Goal: Task Accomplishment & Management: Manage account settings

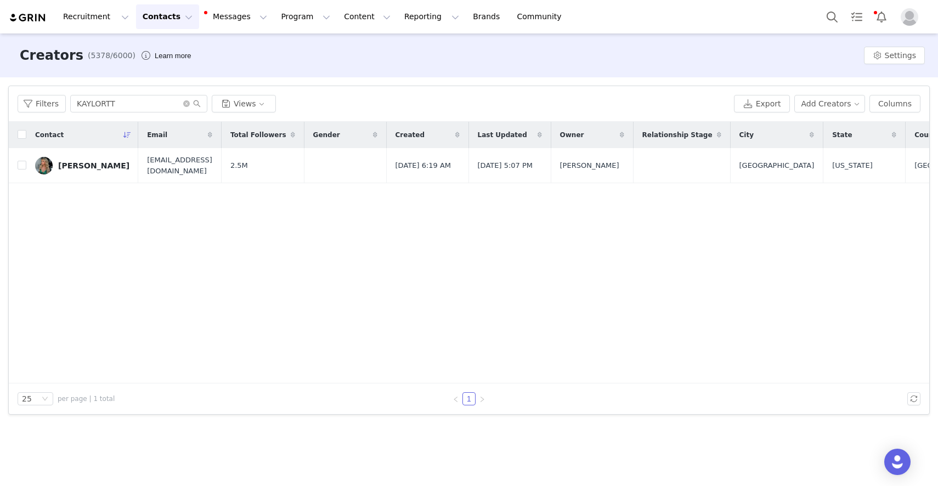
click at [123, 92] on div "Filters KAYLORTT Views Export Add Creators Columns" at bounding box center [469, 104] width 920 height 36
click at [123, 96] on input "KAYLORTT" at bounding box center [138, 104] width 137 height 18
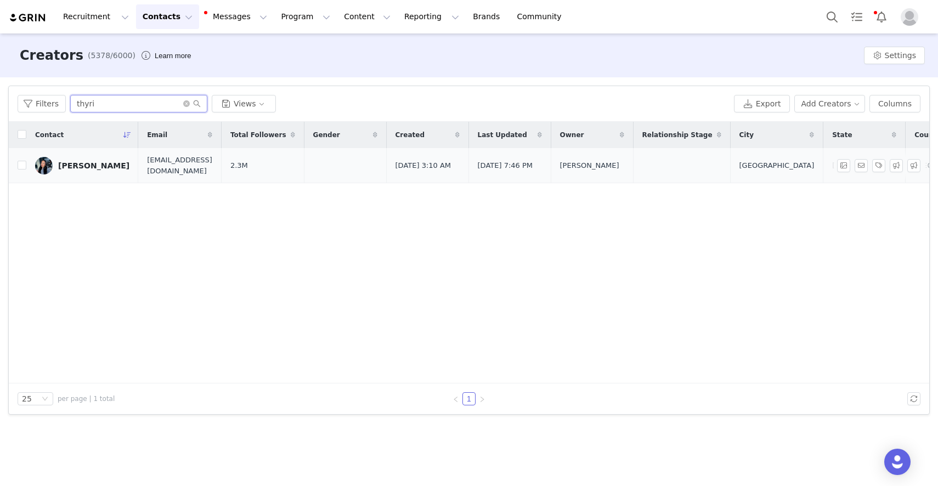
type input "thyri"
click at [73, 168] on div "Thyri Frazier" at bounding box center [93, 165] width 71 height 9
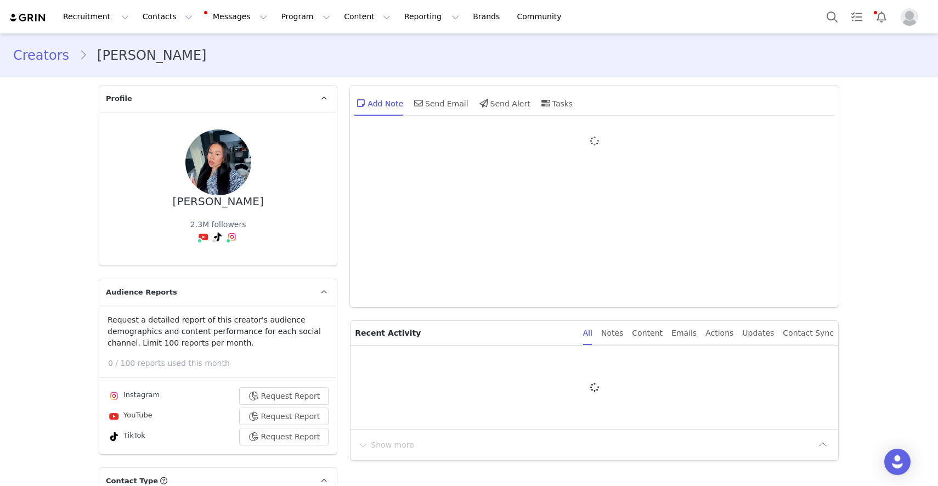
type input "+1 ([GEOGRAPHIC_DATA])"
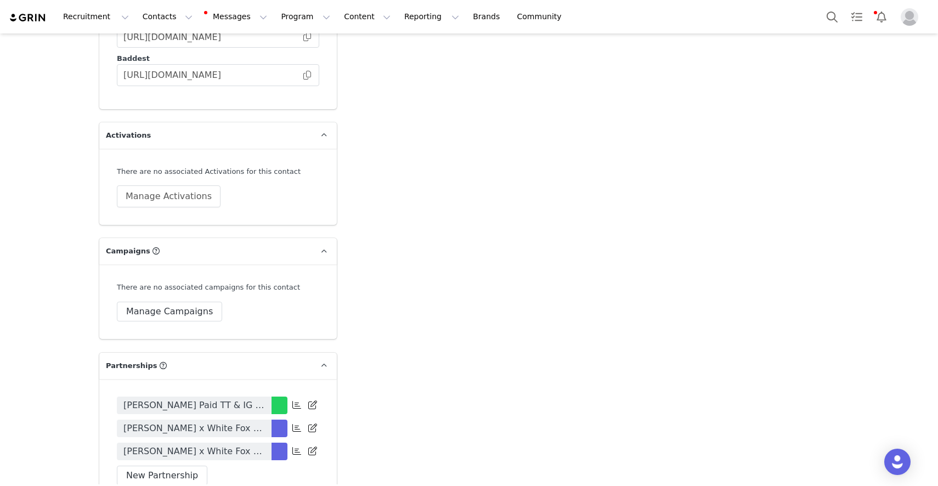
scroll to position [2381, 0]
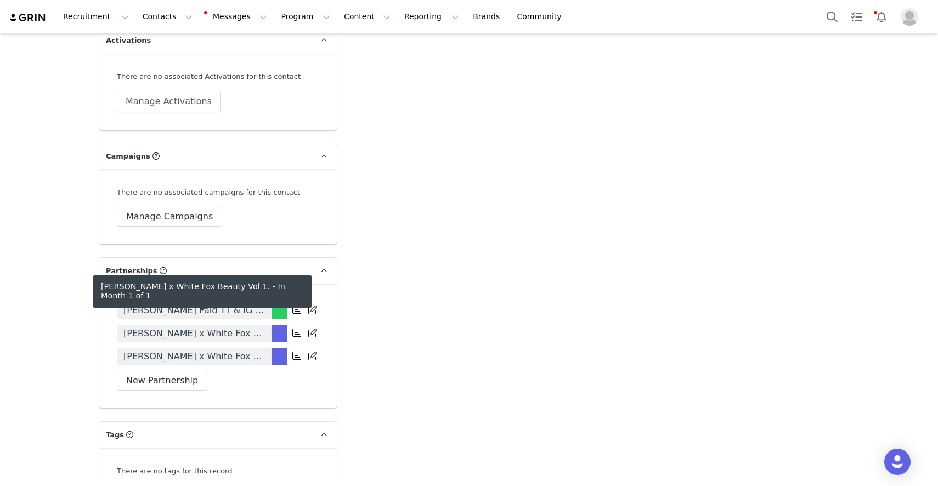
click at [236, 327] on span "Thyri Frazier x White Fox Beauty Vol 1." at bounding box center [193, 333] width 141 height 13
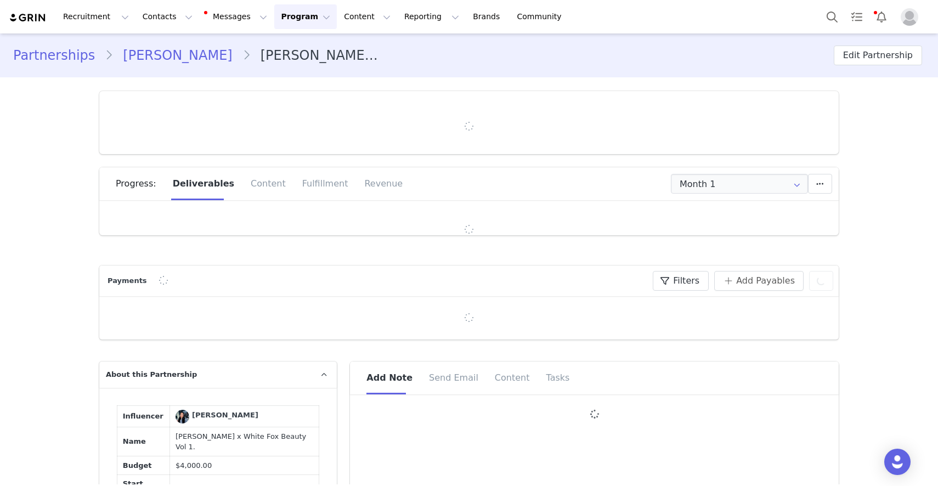
type input "+1 ([GEOGRAPHIC_DATA])"
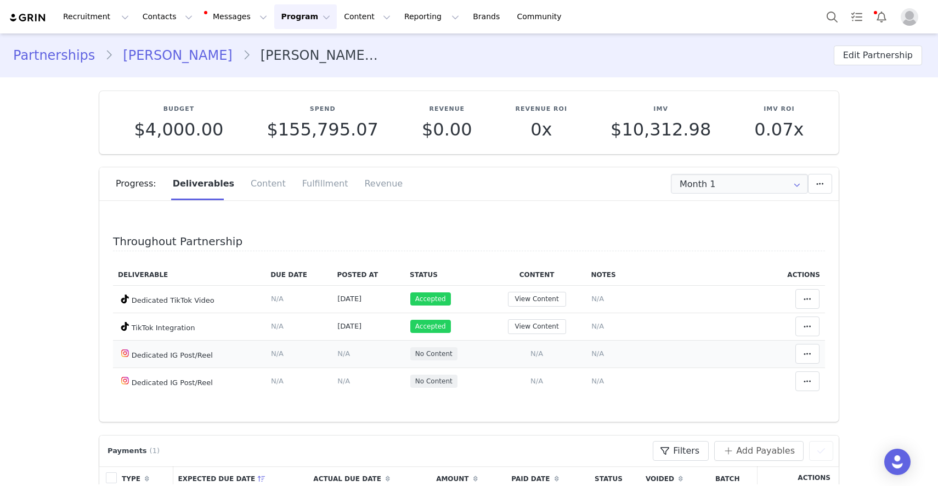
click at [543, 357] on td "Add Content Paste the URL to the content you want to match to this deliverable.…" at bounding box center [536, 353] width 99 height 27
click at [542, 356] on span "N/A" at bounding box center [536, 353] width 13 height 8
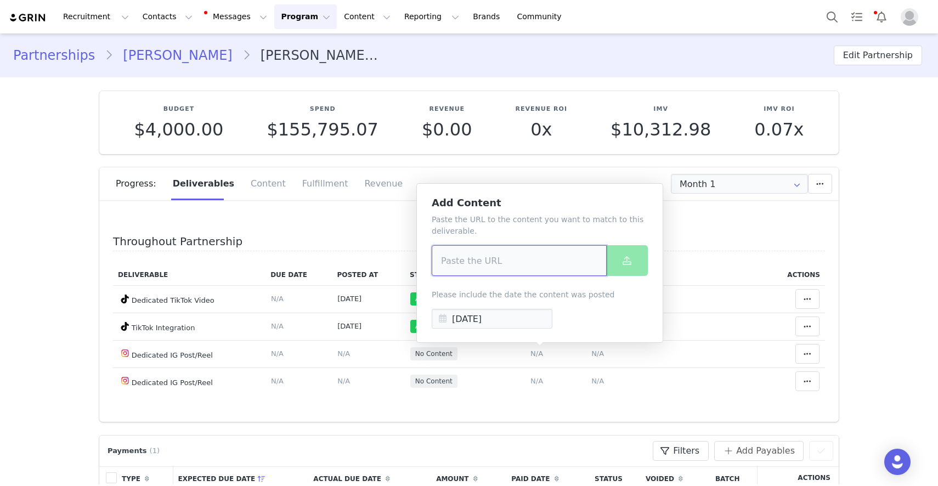
click at [523, 271] on input at bounding box center [519, 260] width 175 height 31
paste input "https://www.instagram.com/reel/DPEyxdVEcHf/?igsh=MTVycWhnYjk4OGduZA%3D%3D"
type input "https://www.instagram.com/reel/DPEyxdVEcHf/?igsh=MTVycWhnYjk4OGduZA%3D%3D"
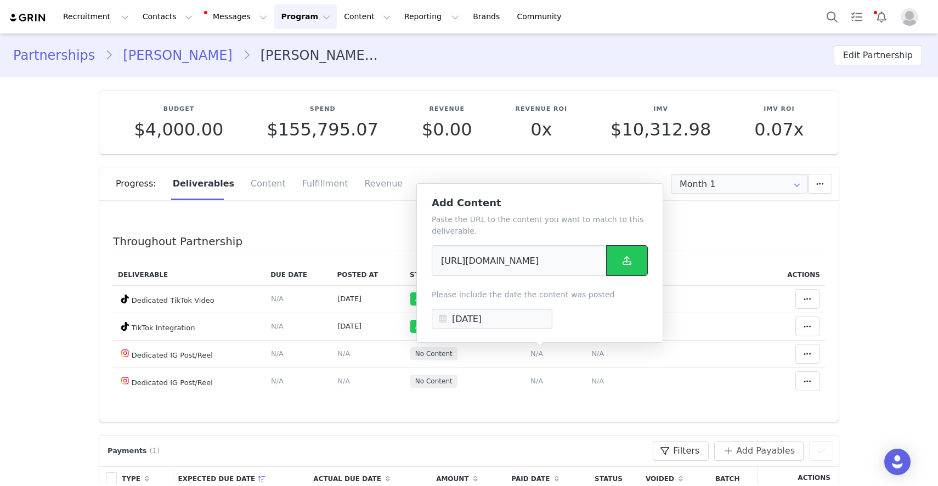
click at [631, 256] on span at bounding box center [626, 260] width 13 height 13
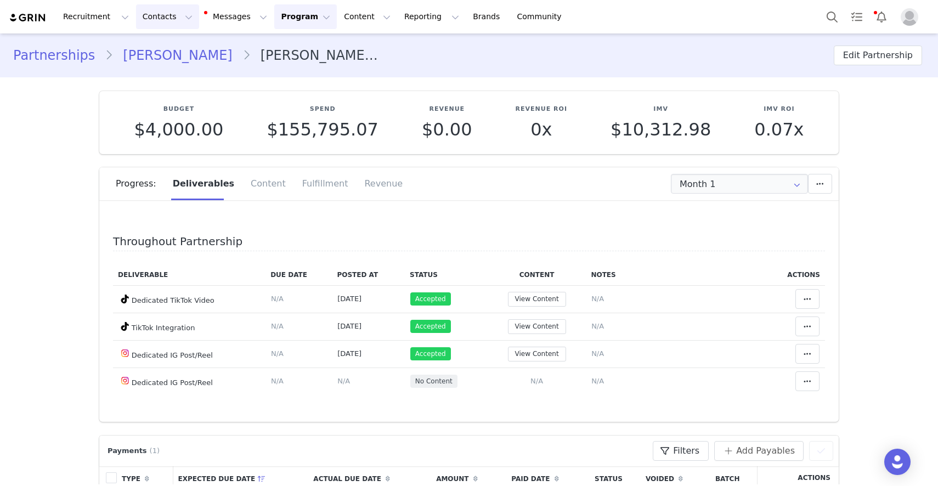
click at [156, 15] on button "Contacts Contacts" at bounding box center [167, 16] width 63 height 25
click at [160, 46] on p "Creators" at bounding box center [153, 49] width 33 height 12
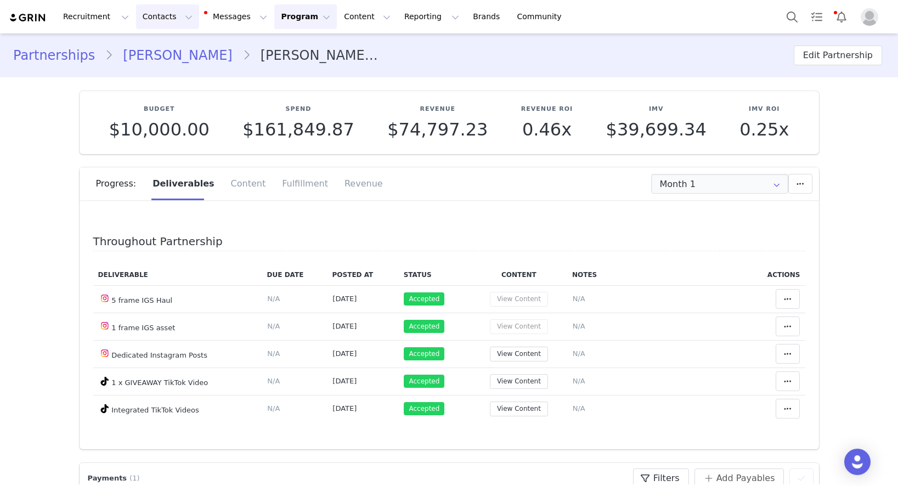
click at [162, 16] on button "Contacts Contacts" at bounding box center [167, 16] width 63 height 25
click at [174, 44] on div "Creators" at bounding box center [171, 49] width 73 height 12
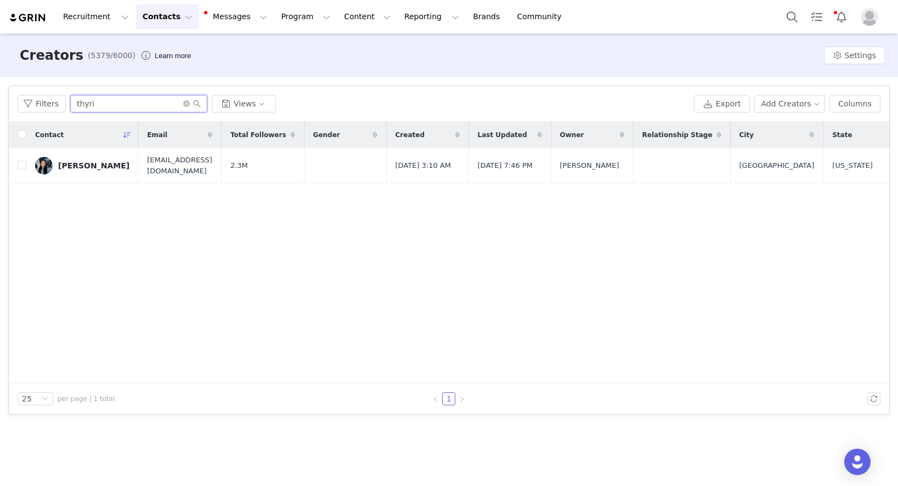
click at [133, 103] on input "thyri" at bounding box center [138, 104] width 137 height 18
click at [94, 103] on input "laura ee" at bounding box center [138, 104] width 137 height 18
type input "[PERSON_NAME]"
click at [80, 160] on link "[PERSON_NAME]" at bounding box center [82, 166] width 94 height 18
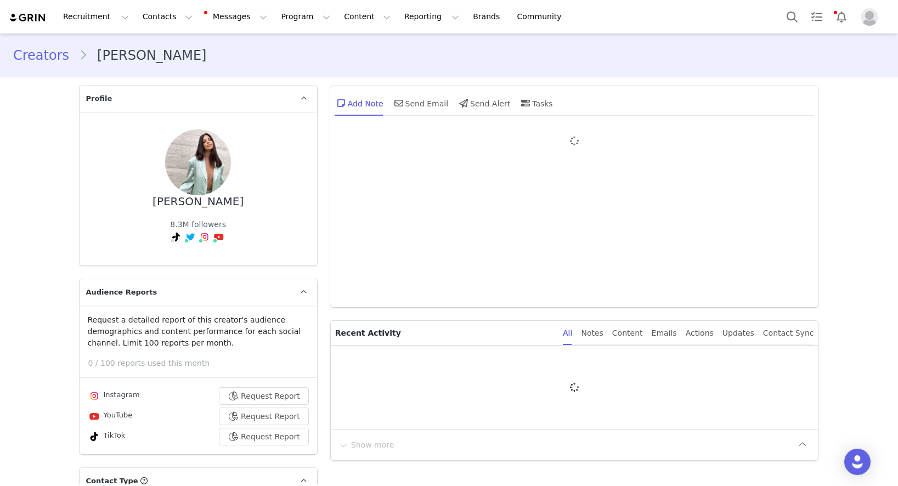
type input "+1 ([GEOGRAPHIC_DATA])"
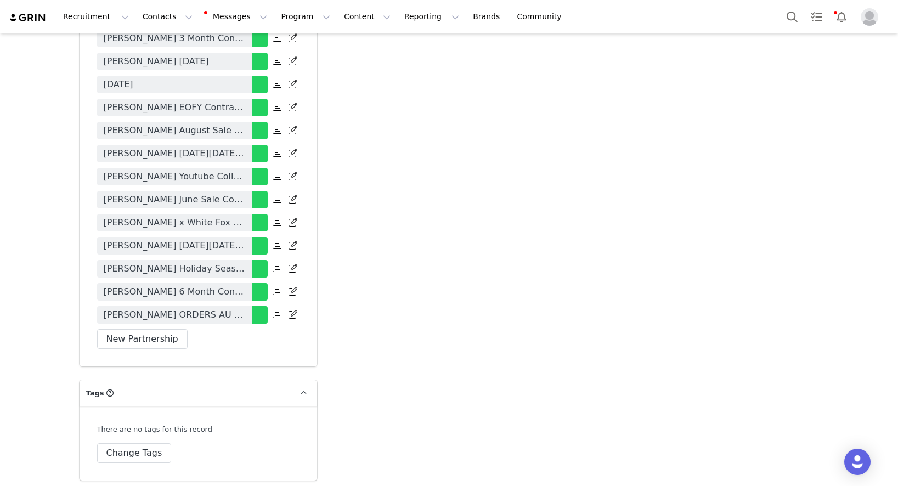
scroll to position [3207, 0]
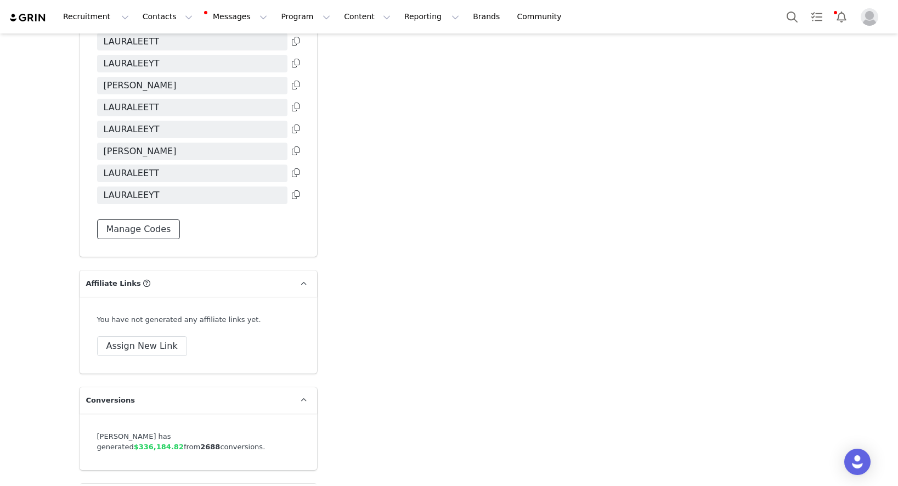
click at [163, 219] on button "Manage Codes" at bounding box center [138, 229] width 83 height 20
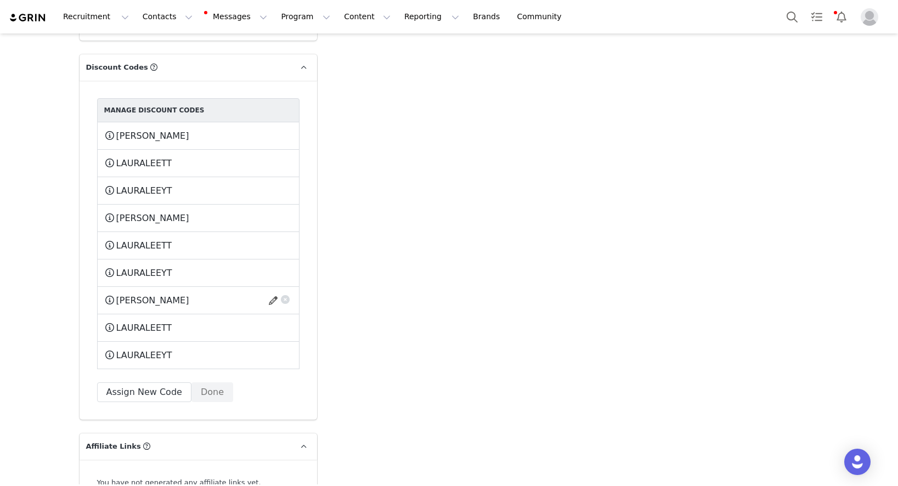
scroll to position [3093, 0]
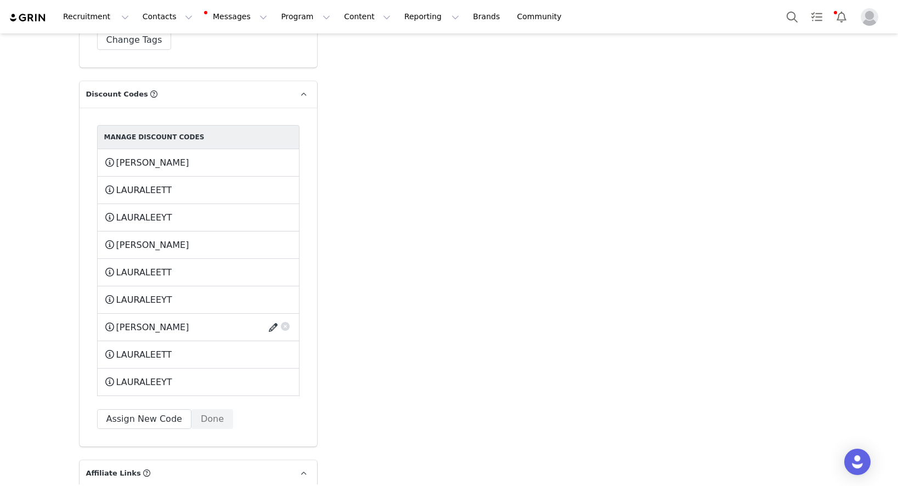
click at [273, 319] on button "button" at bounding box center [275, 328] width 15 height 18
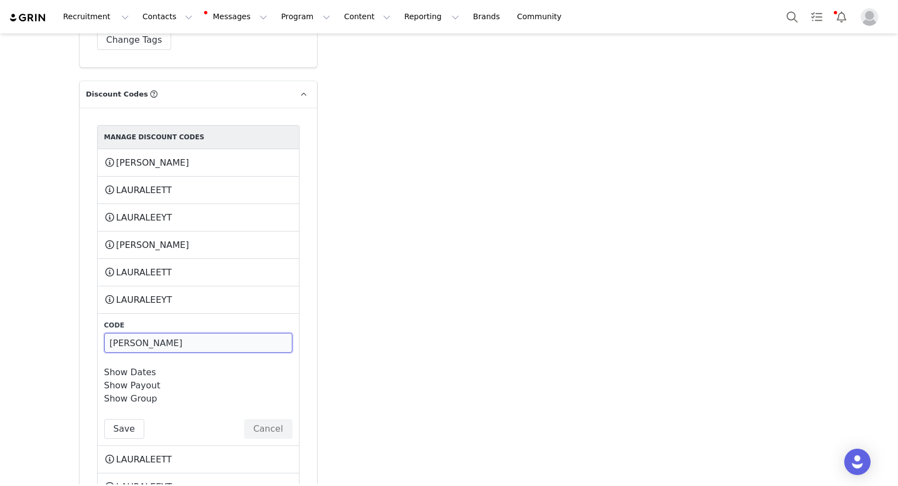
click at [157, 333] on input "LAURALEE" at bounding box center [198, 343] width 188 height 20
click at [145, 333] on input "LAURALEEIG" at bounding box center [198, 343] width 188 height 20
type input "LAURALEEIG"
click at [138, 367] on link "Show Dates" at bounding box center [130, 372] width 52 height 10
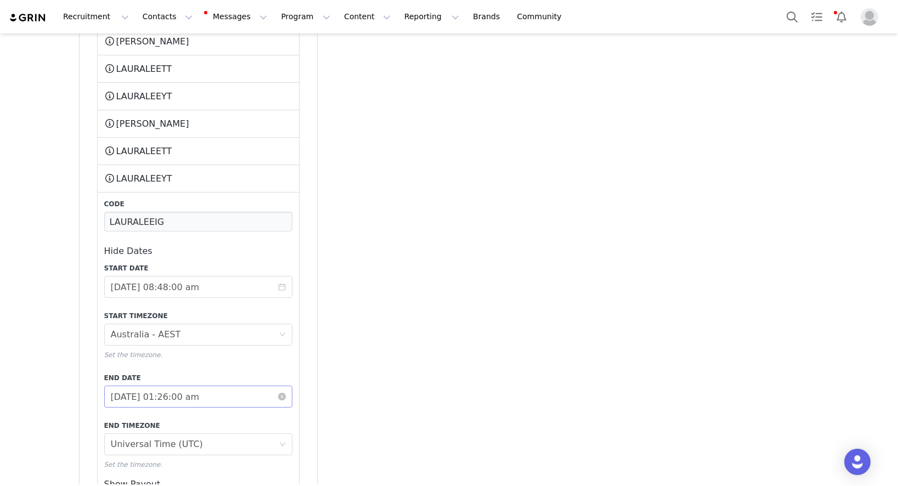
scroll to position [3215, 0]
click at [157, 384] on input "2026-08-08 01:26:00 am" at bounding box center [198, 395] width 188 height 22
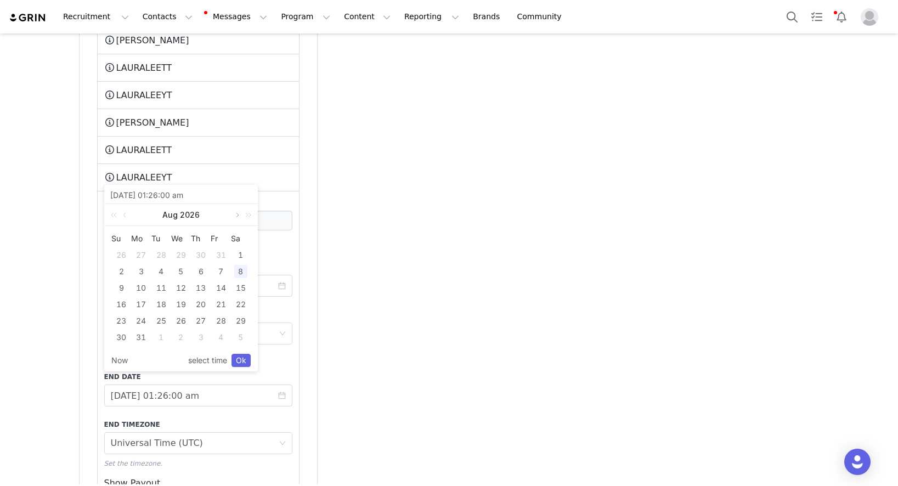
click at [234, 213] on link at bounding box center [236, 215] width 10 height 22
click at [160, 270] on div "8" at bounding box center [161, 271] width 13 height 13
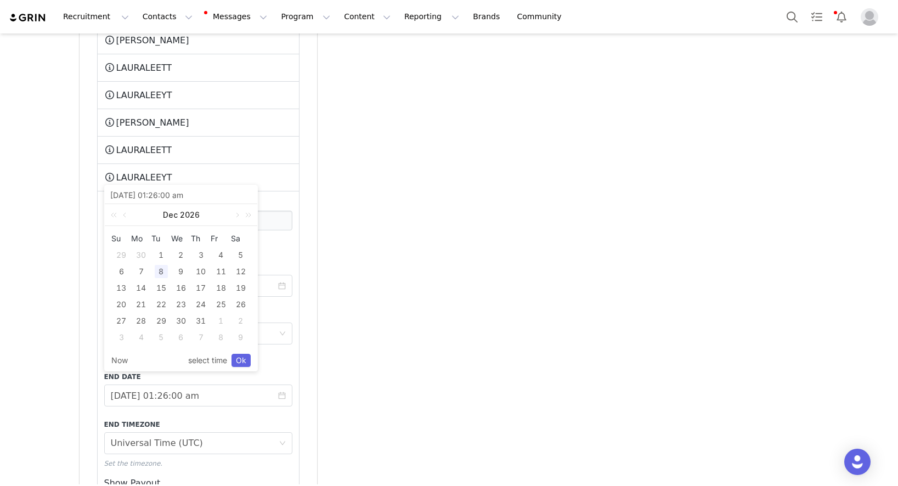
type input "2026-12-08 01:26:00 am"
click at [242, 365] on link "Ok" at bounding box center [240, 360] width 19 height 13
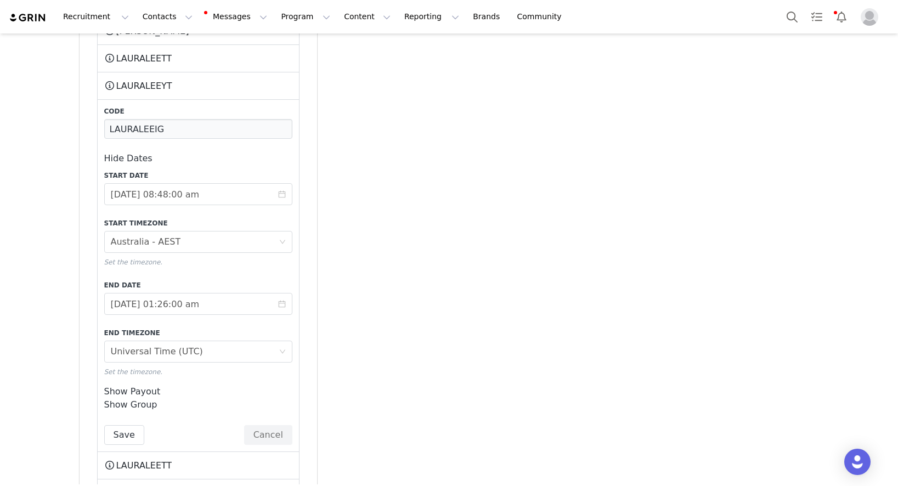
scroll to position [3359, 0]
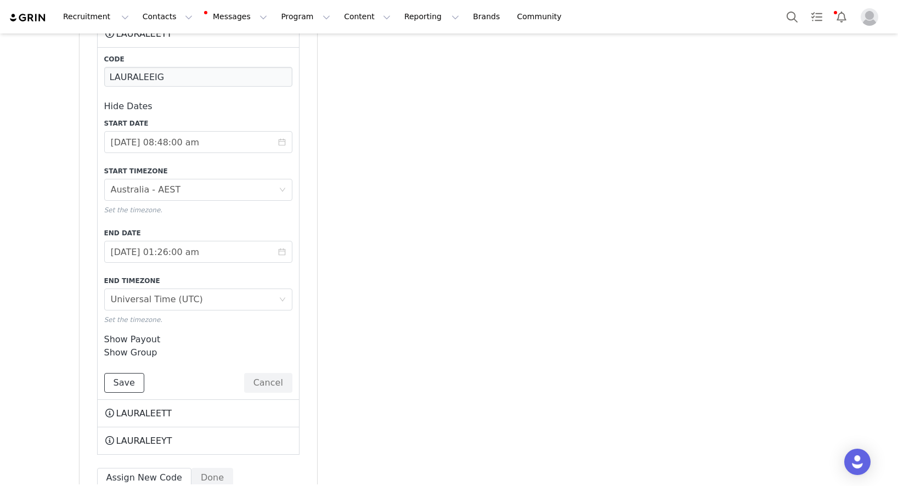
click at [130, 373] on button "Save" at bounding box center [124, 383] width 40 height 20
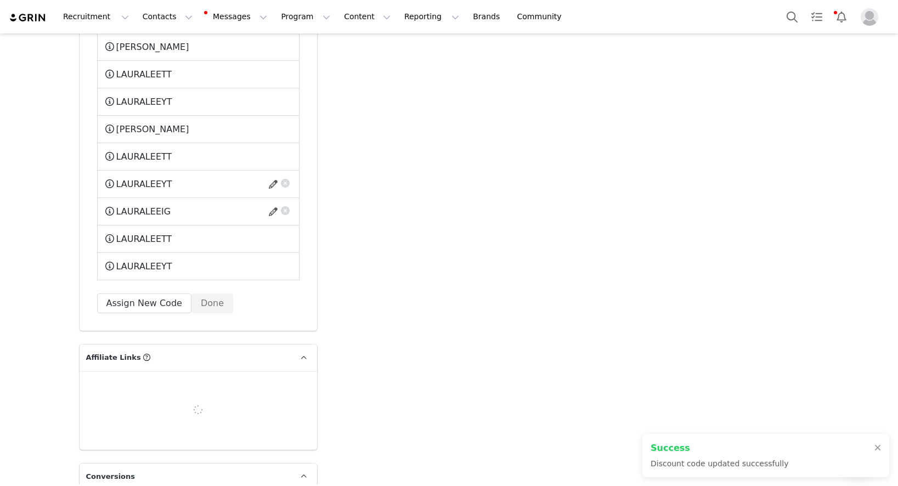
scroll to position [3206, 0]
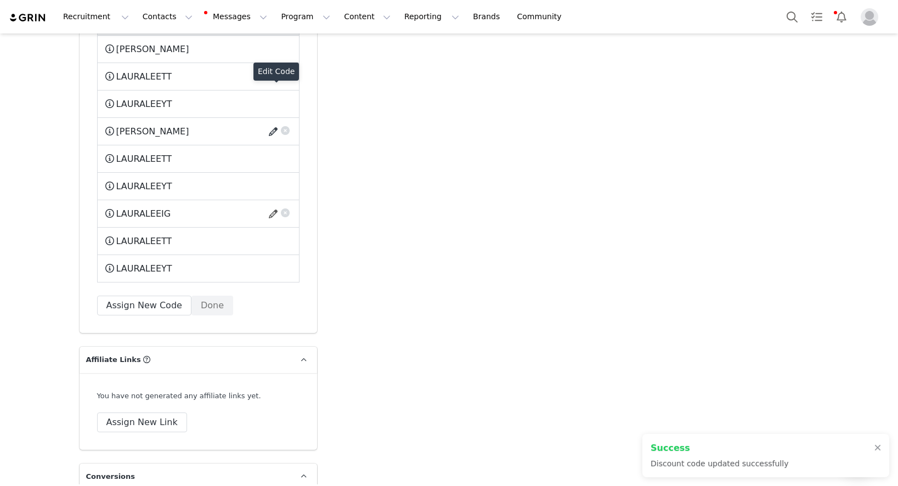
click at [272, 123] on button "button" at bounding box center [275, 132] width 15 height 18
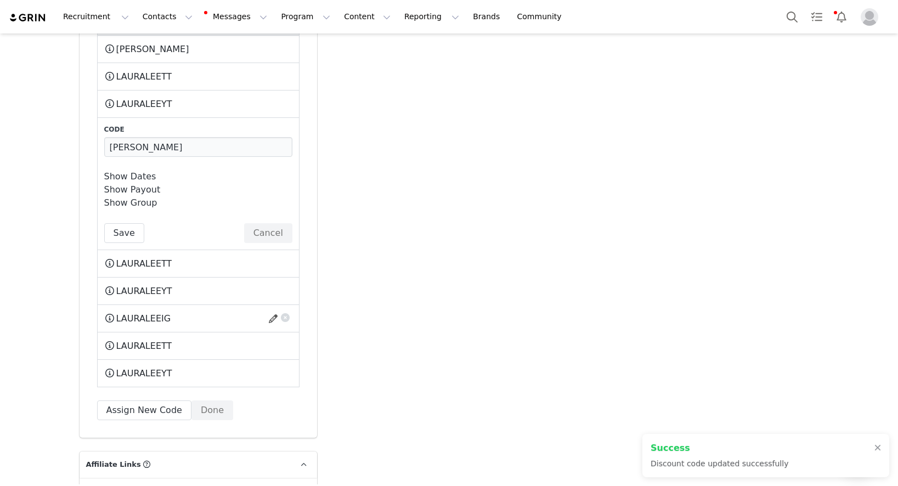
click at [137, 171] on link "Show Dates" at bounding box center [130, 176] width 52 height 10
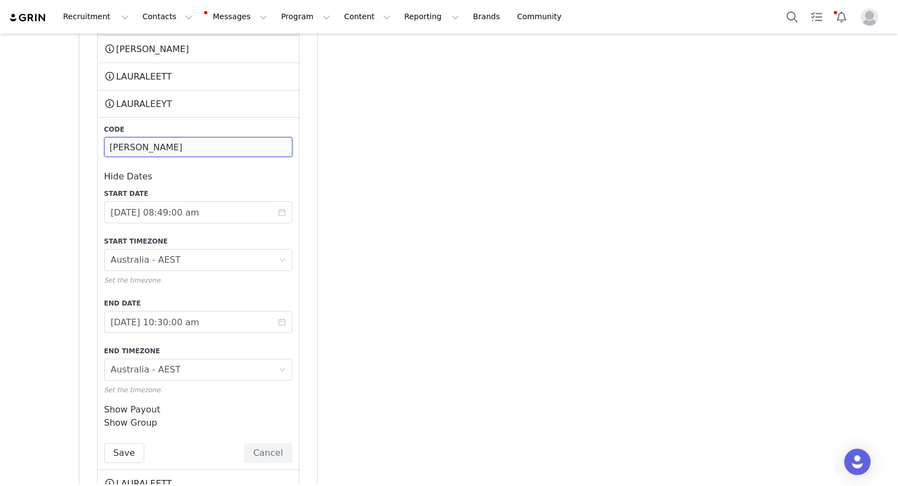
click at [194, 137] on input "LAURALEE" at bounding box center [198, 147] width 188 height 20
click at [206, 137] on input "LAURALEE" at bounding box center [198, 147] width 188 height 20
click at [206, 137] on input "LAURALEEIG" at bounding box center [198, 147] width 188 height 20
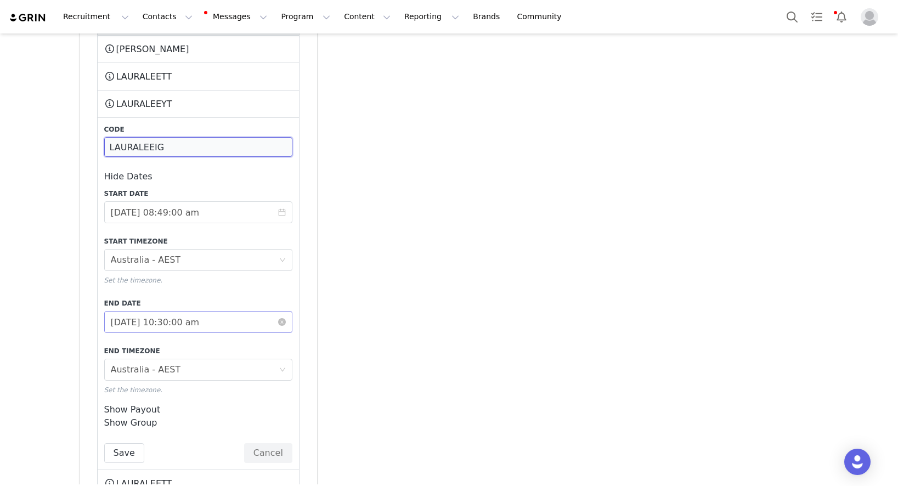
type input "LAURALEEIG"
click at [179, 311] on input "2026-08-29 10:30:00 am" at bounding box center [198, 322] width 188 height 22
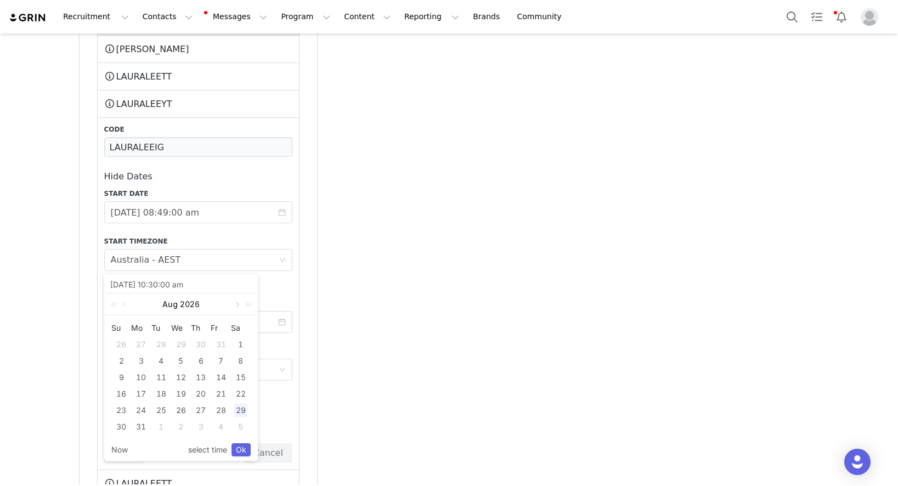
click at [236, 304] on link at bounding box center [236, 304] width 10 height 22
click at [276, 385] on p "Set the timezone." at bounding box center [198, 390] width 188 height 10
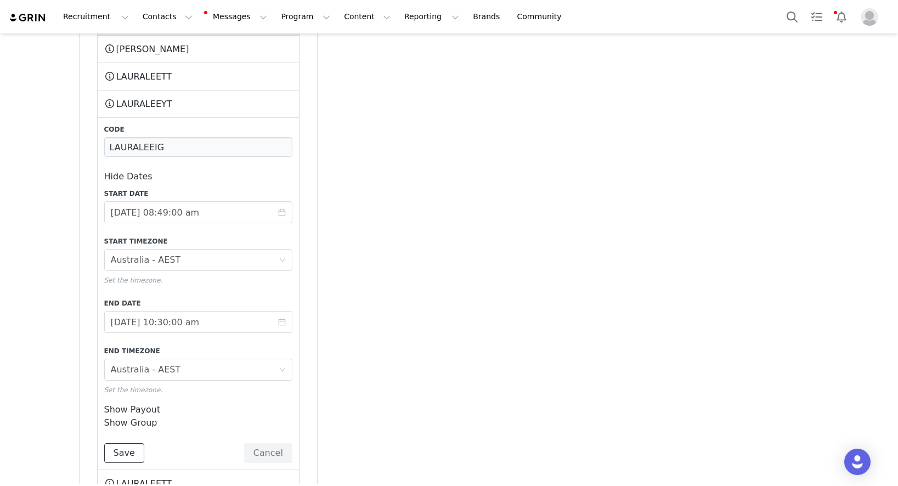
click at [124, 443] on button "Save" at bounding box center [124, 453] width 40 height 20
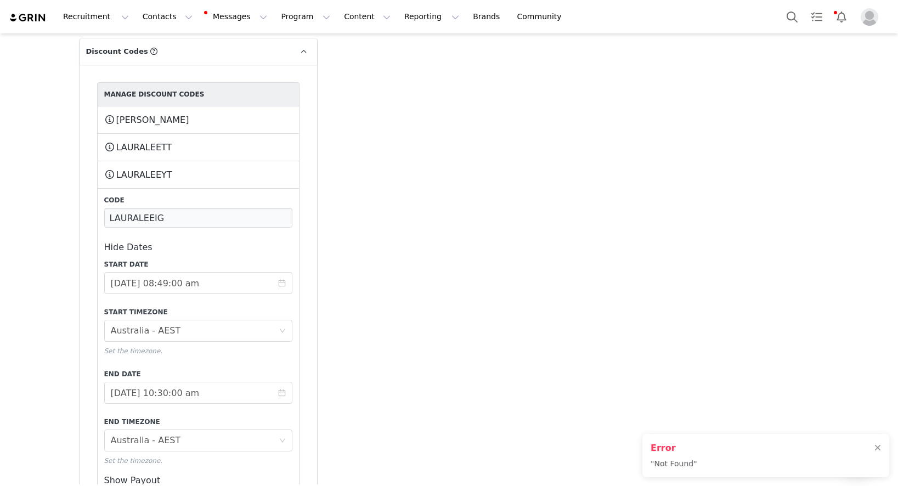
scroll to position [3044, 0]
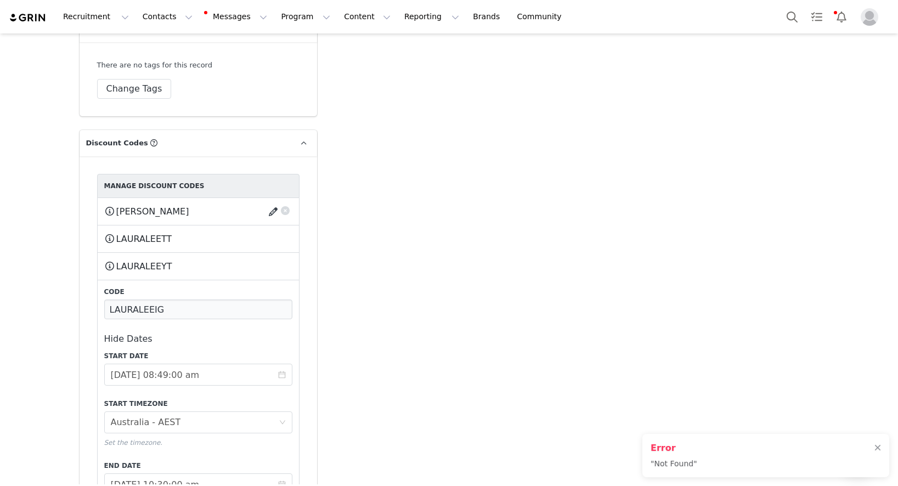
click at [273, 203] on button "button" at bounding box center [275, 212] width 15 height 18
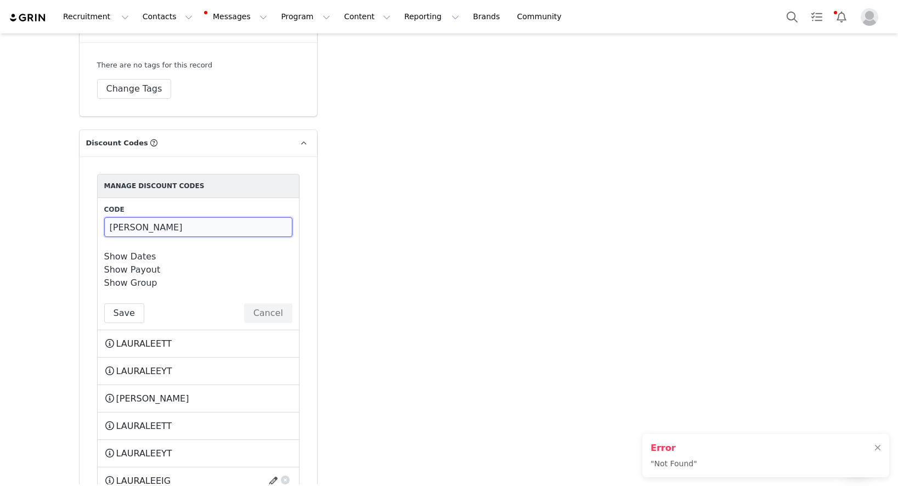
click at [172, 217] on input "LAURALEE" at bounding box center [198, 227] width 188 height 20
paste input "IG"
type input "LAURALEEIG"
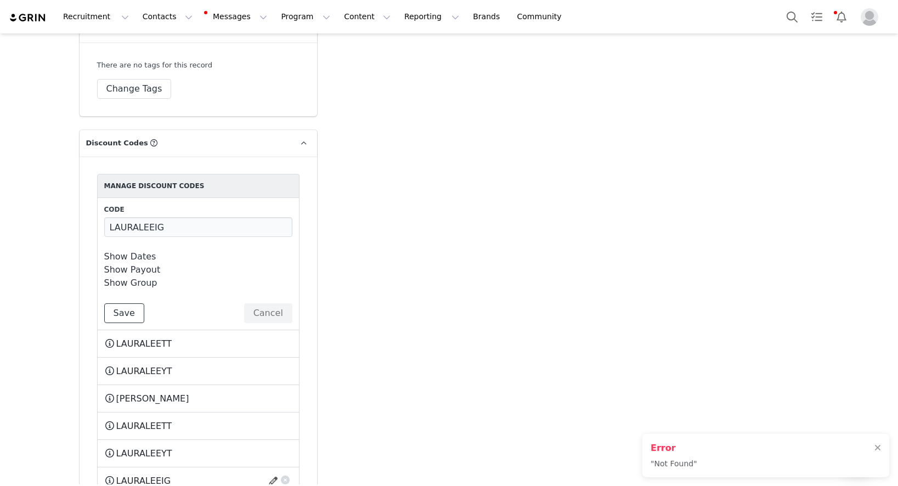
click at [120, 303] on button "Save" at bounding box center [124, 313] width 40 height 20
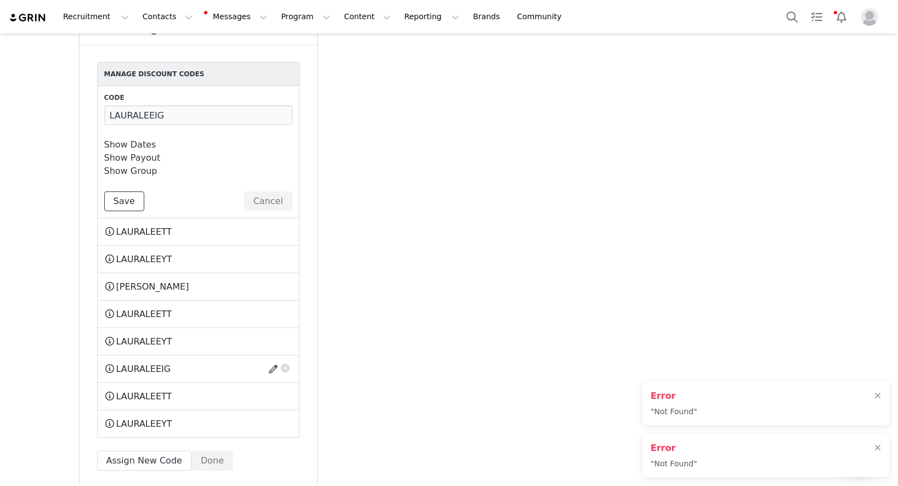
scroll to position [3159, 0]
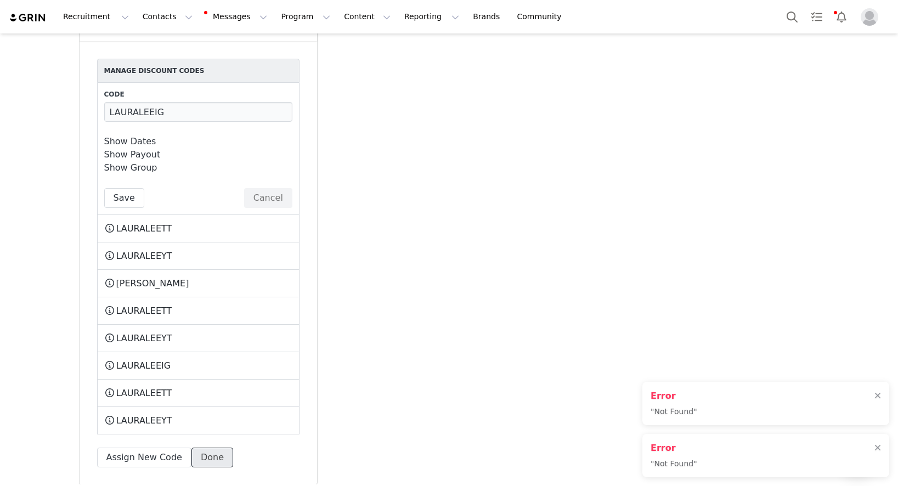
click at [208, 447] on button "Done" at bounding box center [212, 457] width 42 height 20
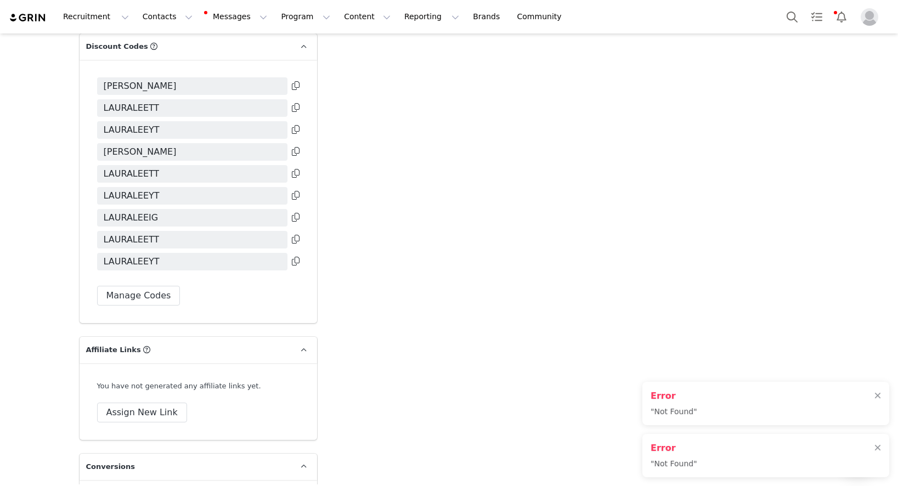
scroll to position [3132, 0]
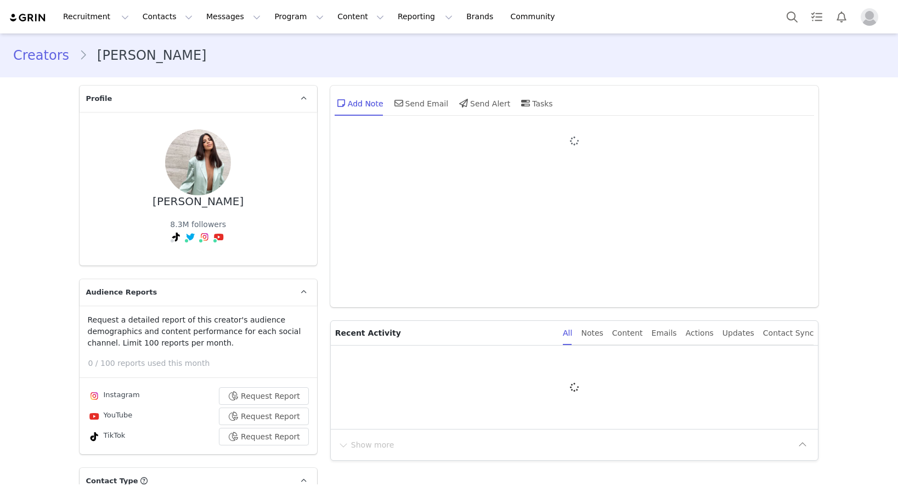
type input "+1 ([GEOGRAPHIC_DATA])"
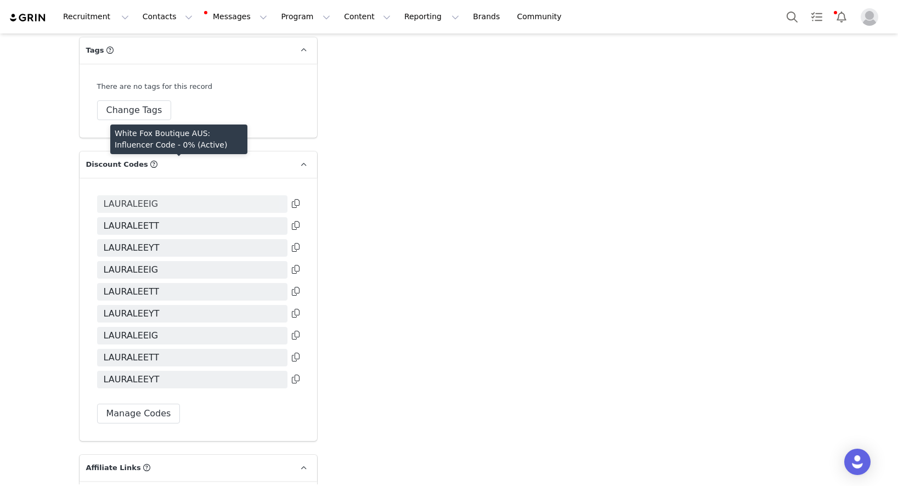
scroll to position [3042, 0]
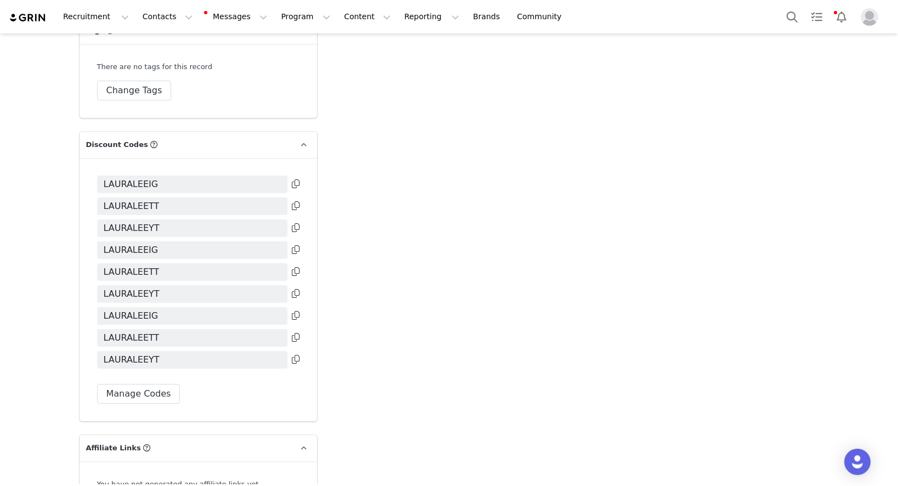
click at [295, 311] on icon at bounding box center [296, 315] width 8 height 9
click at [152, 18] on button "Contacts Contacts" at bounding box center [167, 16] width 63 height 25
click at [159, 42] on link "Creators" at bounding box center [171, 48] width 87 height 20
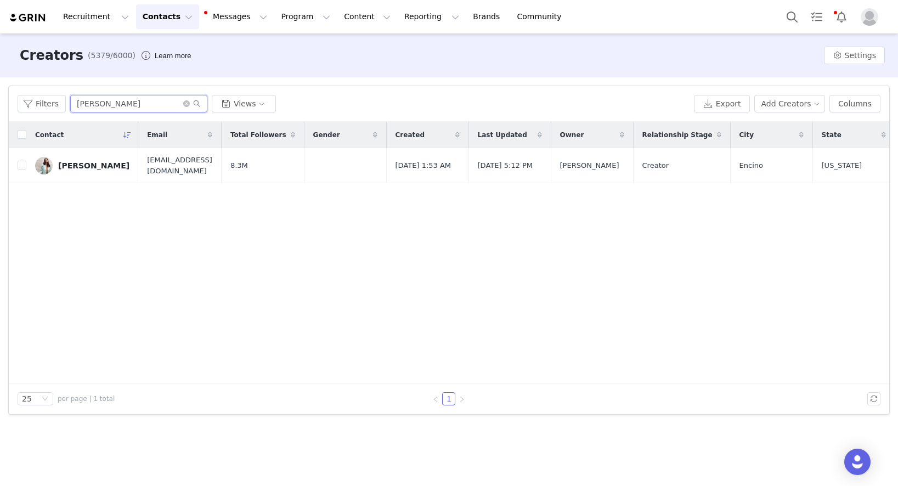
click at [139, 101] on input "[PERSON_NAME]" at bounding box center [138, 104] width 137 height 18
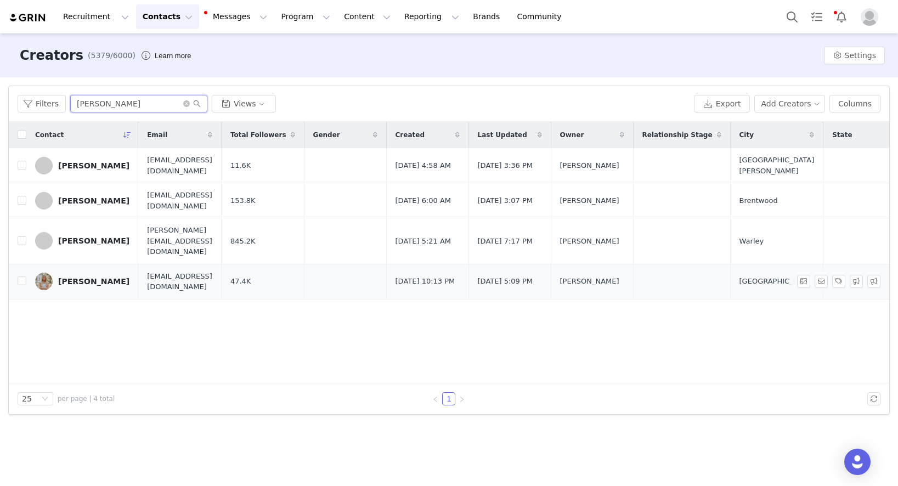
type input "[PERSON_NAME]"
click at [64, 277] on div "[PERSON_NAME]" at bounding box center [93, 281] width 71 height 9
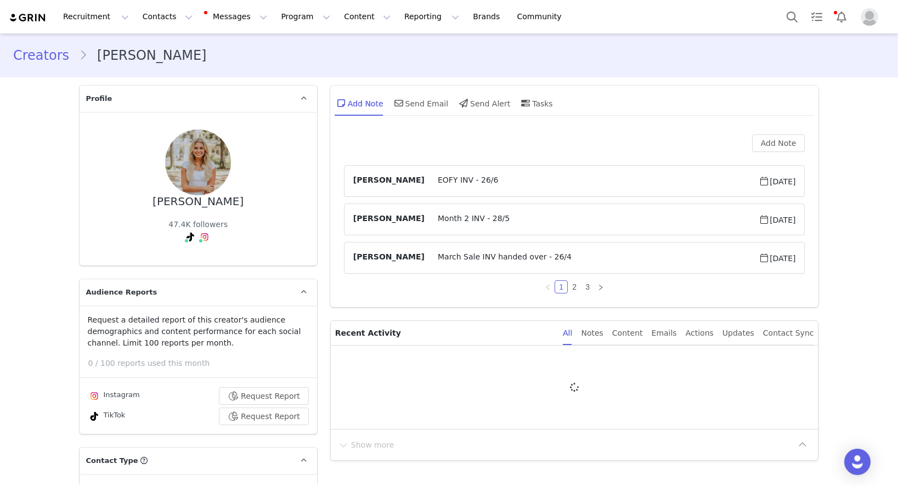
type input "+1 ([GEOGRAPHIC_DATA])"
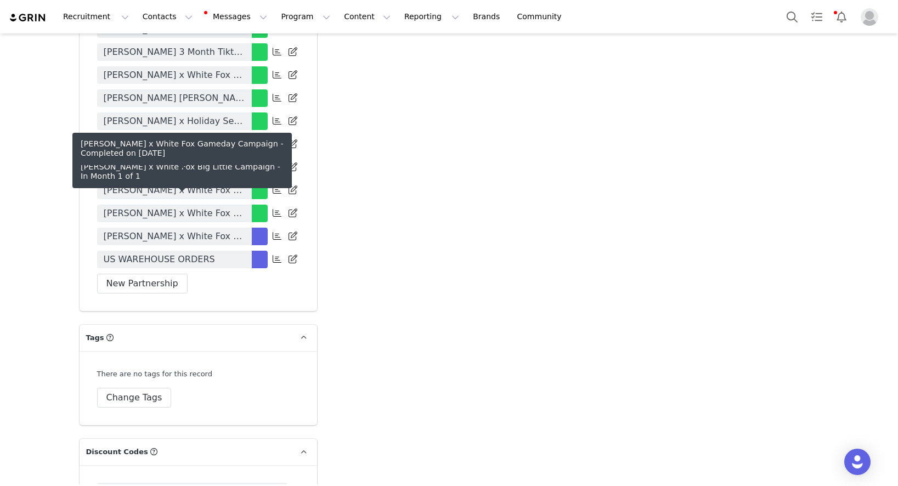
scroll to position [2806, 0]
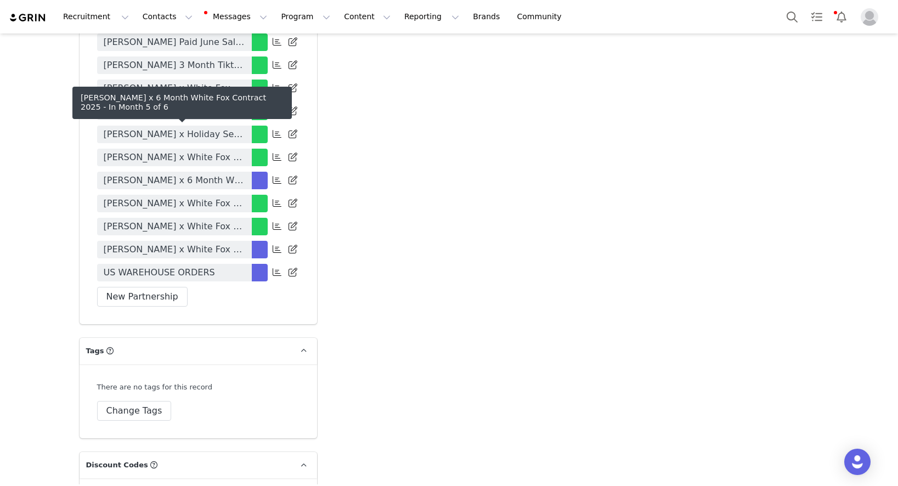
click at [231, 174] on span "[PERSON_NAME] x 6 Month White Fox Contract 2025" at bounding box center [174, 180] width 141 height 13
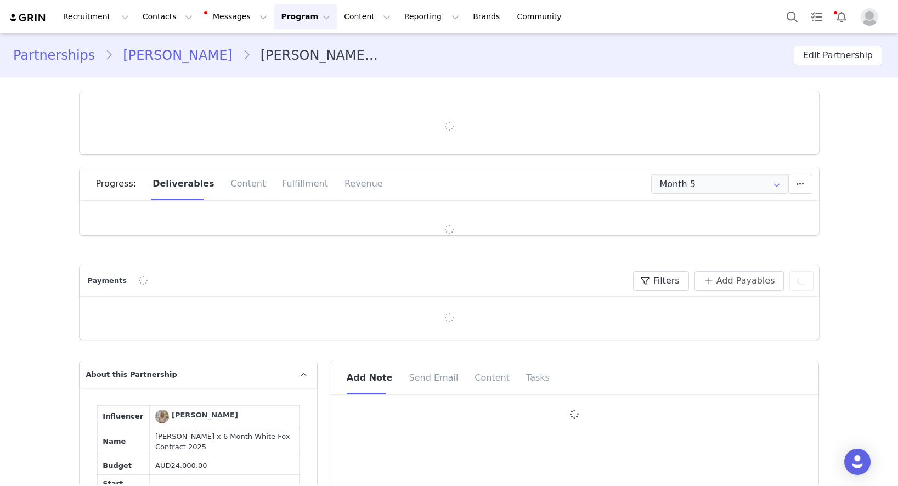
type input "+1 ([GEOGRAPHIC_DATA])"
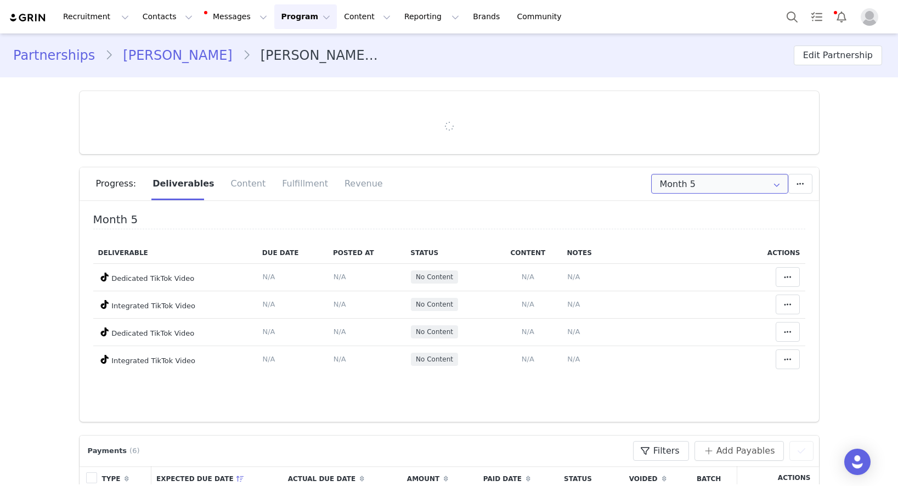
click at [674, 185] on input "Month 5" at bounding box center [719, 184] width 137 height 20
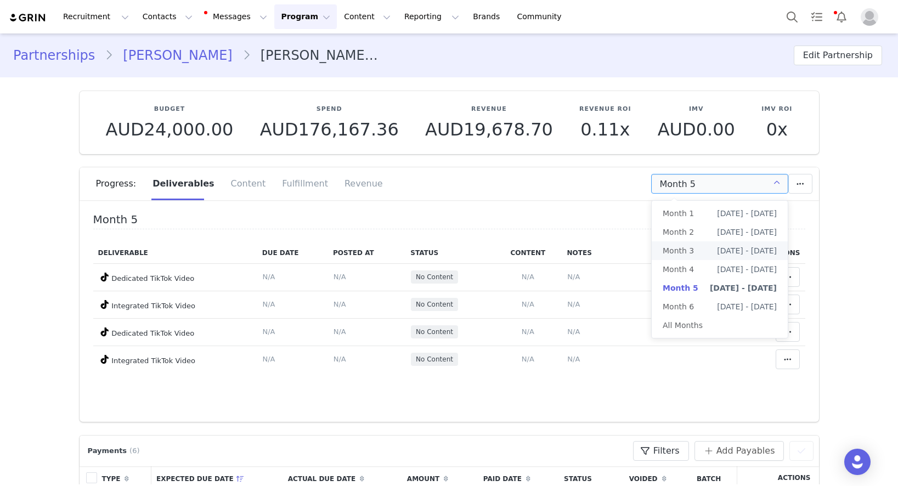
click at [685, 250] on span "Month 3" at bounding box center [677, 250] width 31 height 19
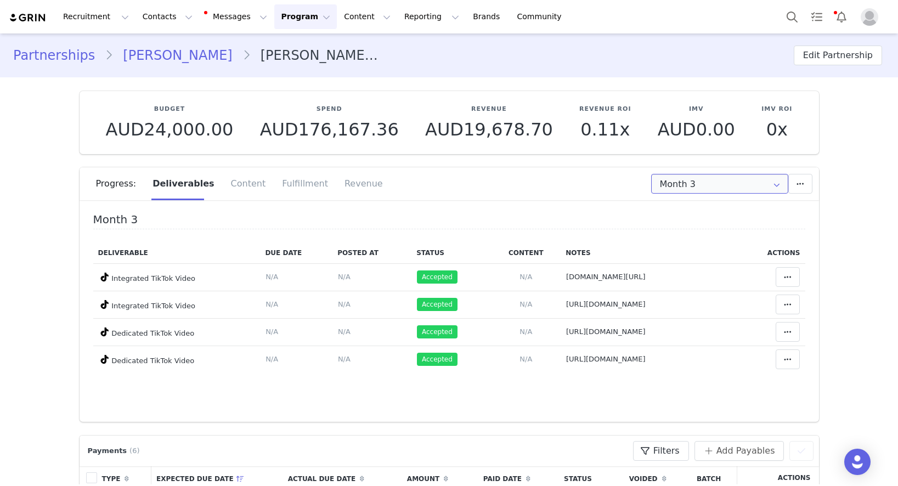
click at [739, 189] on input "Month 3" at bounding box center [719, 184] width 137 height 20
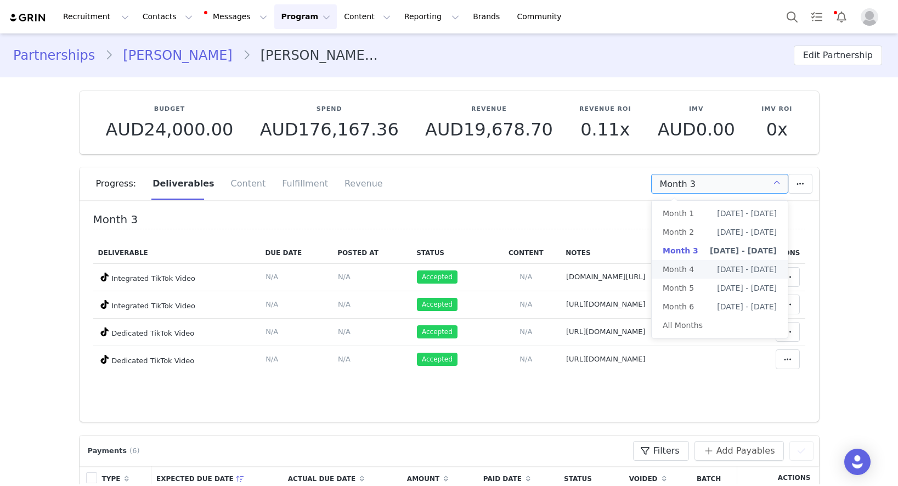
click at [701, 260] on li "Month 4 [DATE] - [DATE]" at bounding box center [719, 269] width 136 height 19
type input "Month 4"
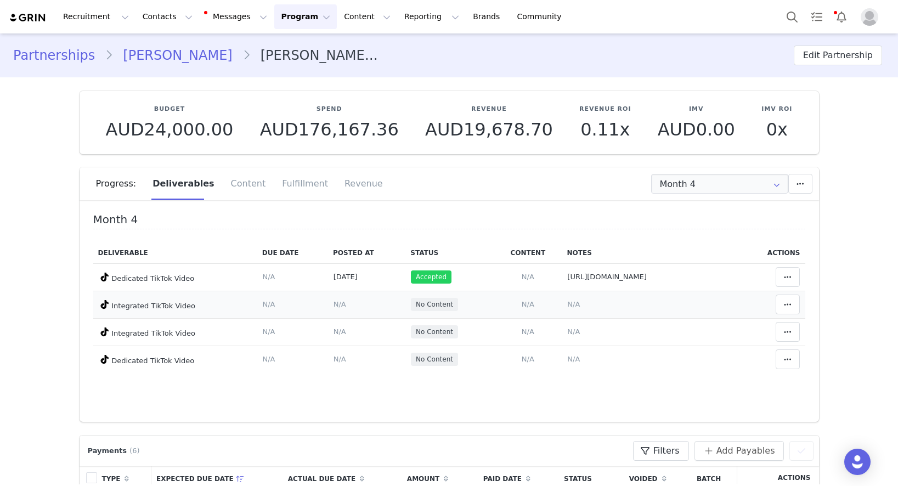
click at [560, 300] on td "Add Content Paste the URL to the content you want to match to this deliverable.…" at bounding box center [527, 304] width 69 height 27
click at [573, 302] on span "N/A" at bounding box center [573, 304] width 13 height 8
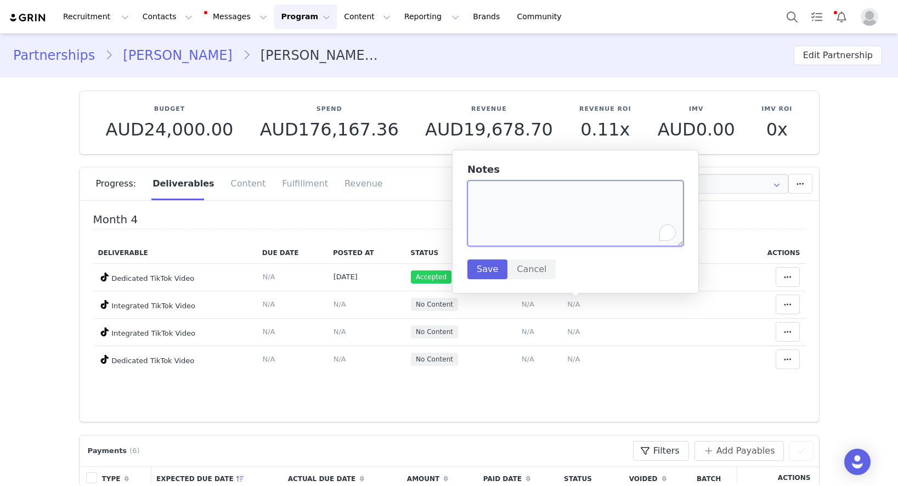
click at [554, 212] on textarea "To enrich screen reader interactions, please activate Accessibility in Grammarl…" at bounding box center [575, 213] width 216 height 66
paste textarea "[URL][DOMAIN_NAME]"
type textarea "[URL][DOMAIN_NAME]"
click at [493, 272] on button "Save" at bounding box center [487, 269] width 40 height 20
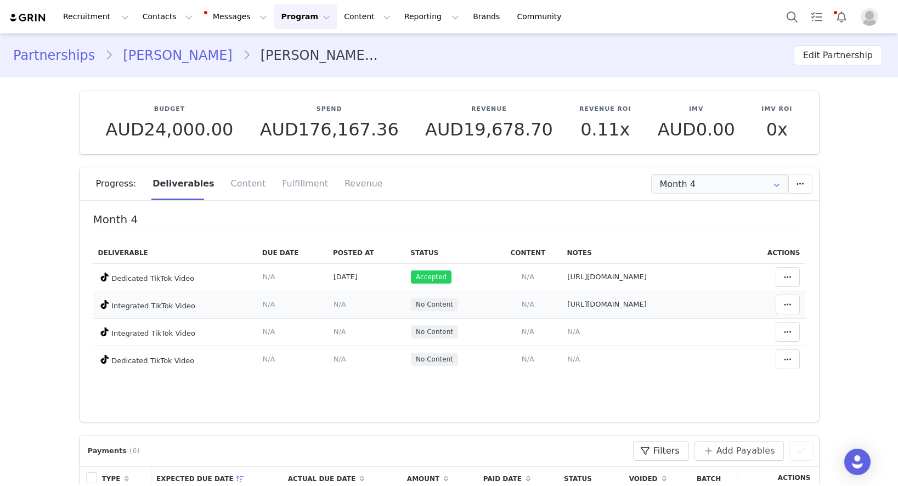
click at [800, 311] on td "Match Content Mark as Accepted Delete Deliverable This will unlink any content,…" at bounding box center [772, 304] width 65 height 27
click at [793, 310] on span at bounding box center [787, 304] width 13 height 13
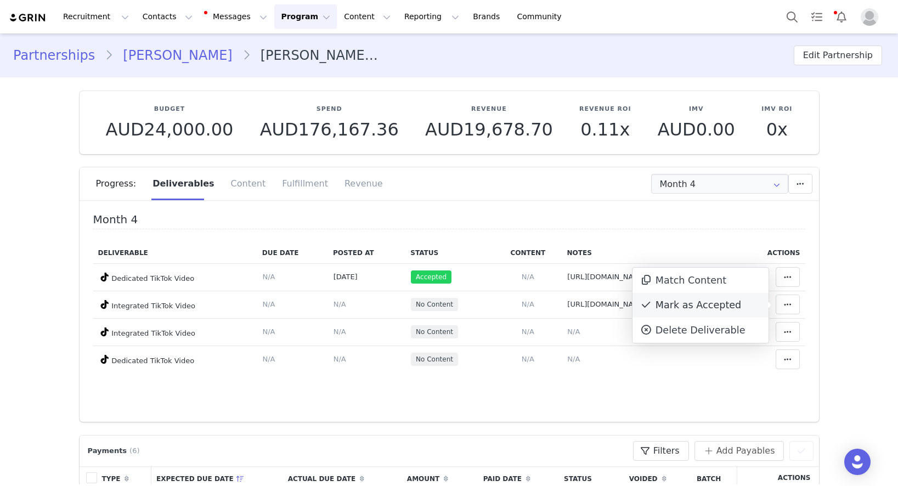
click at [676, 314] on div "Mark as Accepted" at bounding box center [700, 305] width 136 height 25
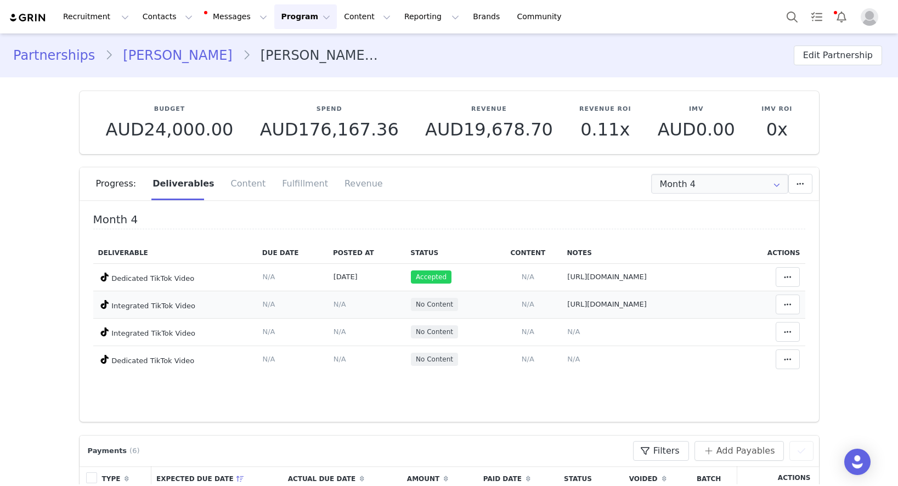
click at [333, 302] on span "N/A" at bounding box center [339, 304] width 13 height 8
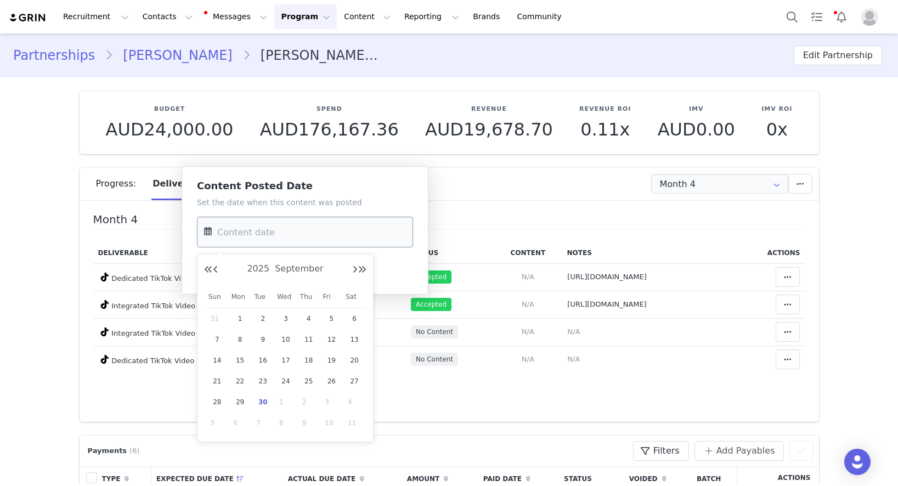
click at [289, 239] on input "text" at bounding box center [305, 232] width 216 height 31
click at [311, 378] on span "25" at bounding box center [308, 380] width 13 height 13
type input "[DATE]"
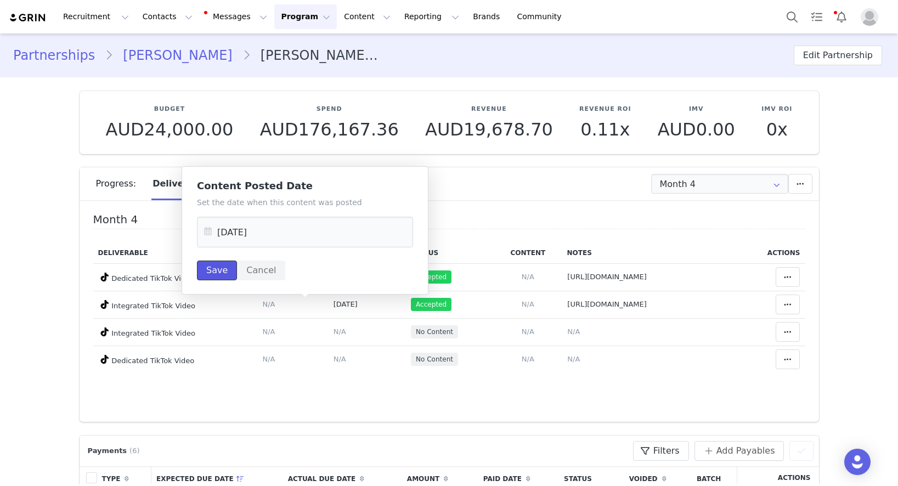
click at [222, 266] on button "Save" at bounding box center [217, 270] width 40 height 20
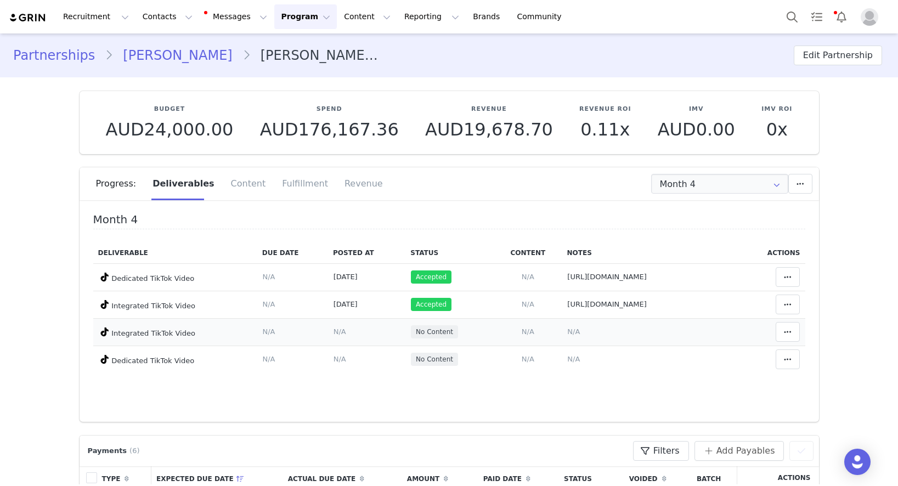
click at [567, 336] on span "N/A" at bounding box center [573, 331] width 13 height 8
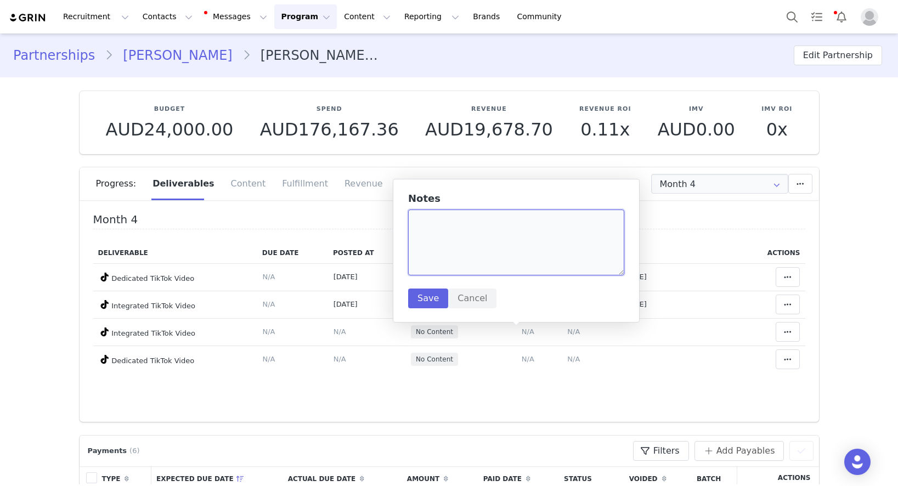
click at [524, 262] on textarea at bounding box center [516, 242] width 216 height 66
paste textarea "[URL][DOMAIN_NAME]"
type textarea "[URL][DOMAIN_NAME]"
click at [420, 297] on button "Save" at bounding box center [428, 298] width 40 height 20
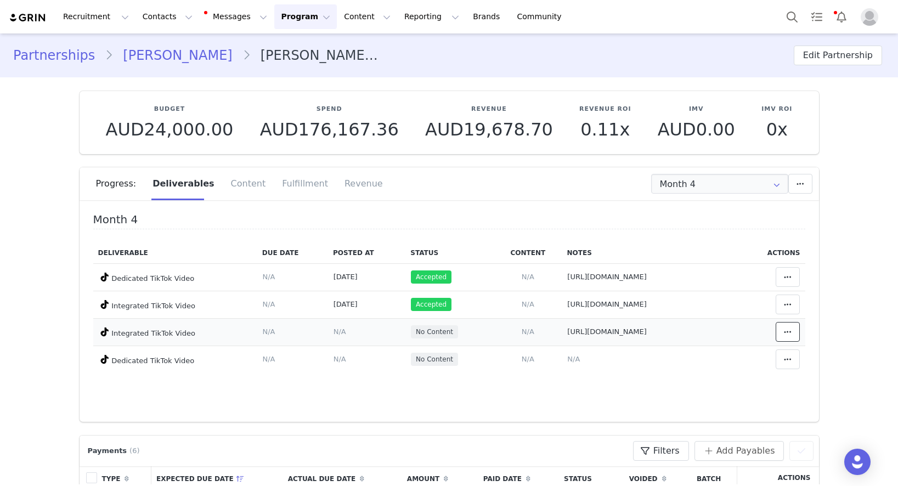
drag, startPoint x: 793, startPoint y: 338, endPoint x: 736, endPoint y: 327, distance: 58.1
click at [794, 338] on button at bounding box center [787, 332] width 24 height 20
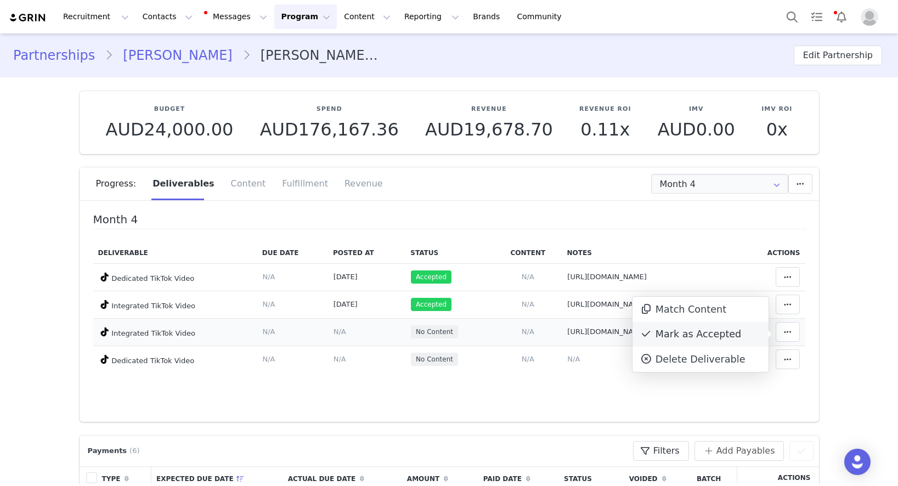
click at [675, 339] on div "Mark as Accepted" at bounding box center [700, 334] width 136 height 25
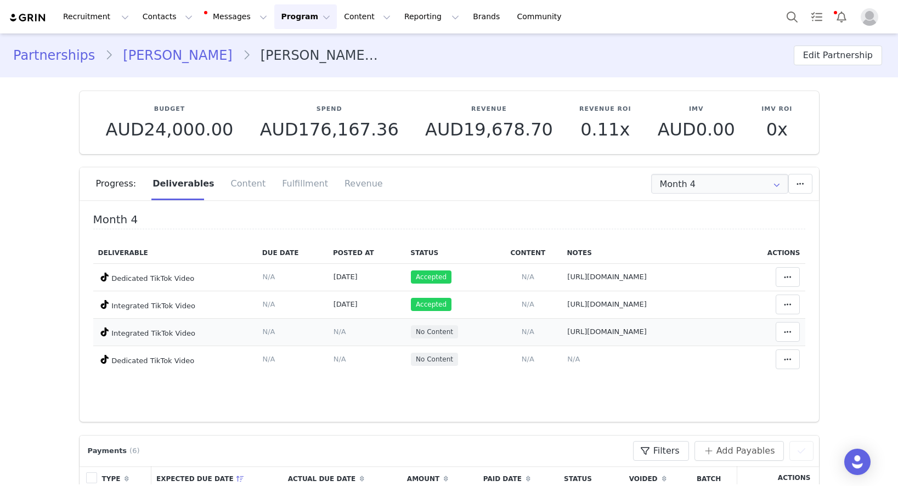
click at [328, 338] on td "Content Posted Date Set the date when this content was posted Save Cancel N/A" at bounding box center [366, 331] width 77 height 27
click at [333, 336] on span "N/A" at bounding box center [339, 331] width 13 height 8
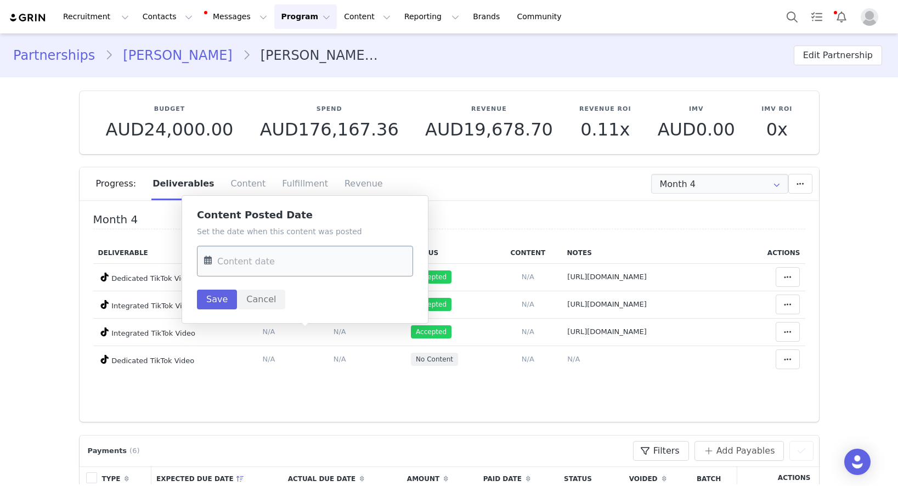
click at [259, 273] on input "text" at bounding box center [305, 261] width 216 height 31
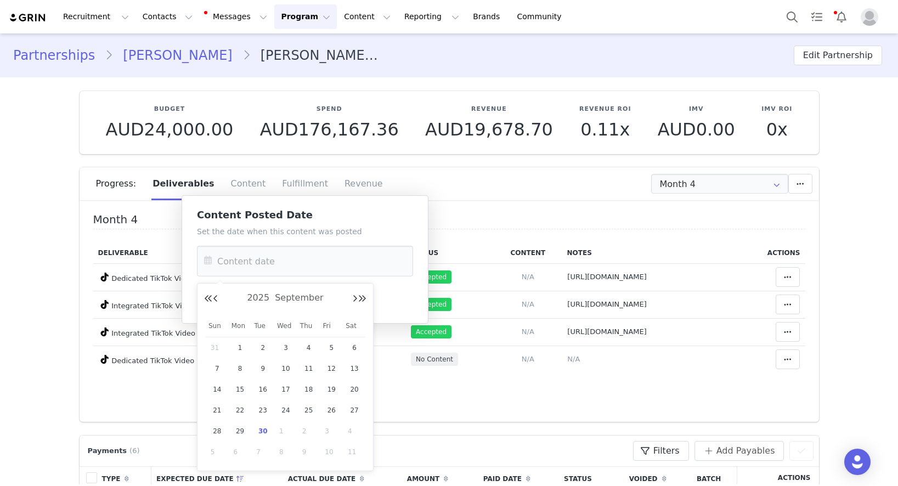
click at [333, 408] on span "26" at bounding box center [331, 410] width 13 height 13
type input "[DATE]"
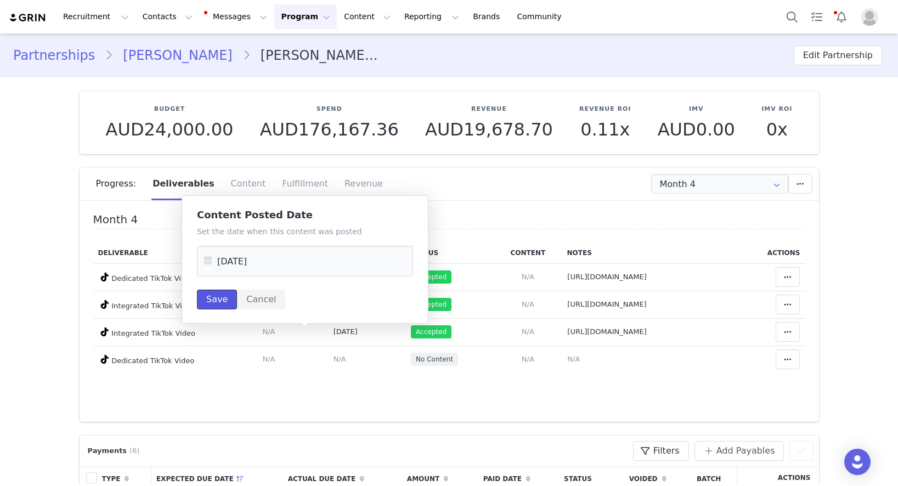
click at [226, 299] on button "Save" at bounding box center [217, 299] width 40 height 20
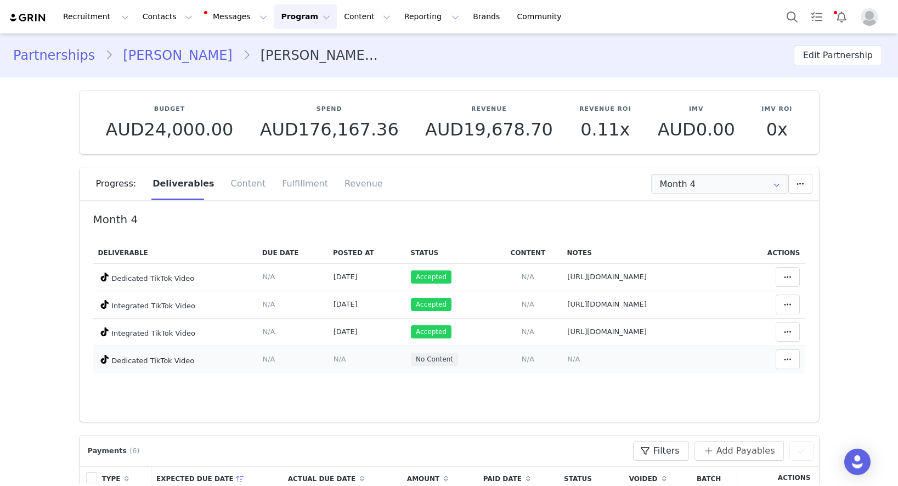
click at [333, 360] on span "N/A" at bounding box center [339, 359] width 13 height 8
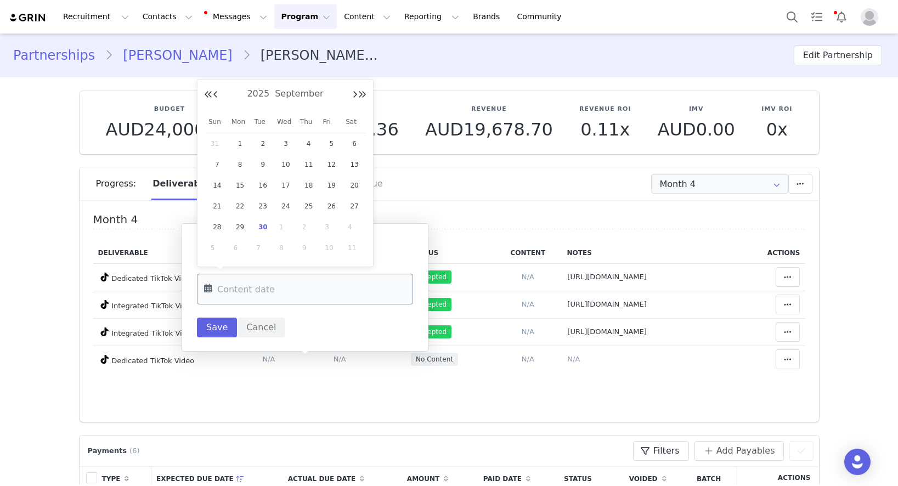
click at [320, 282] on input "text" at bounding box center [305, 289] width 216 height 31
click at [360, 207] on span "27" at bounding box center [354, 206] width 13 height 13
type input "[DATE]"
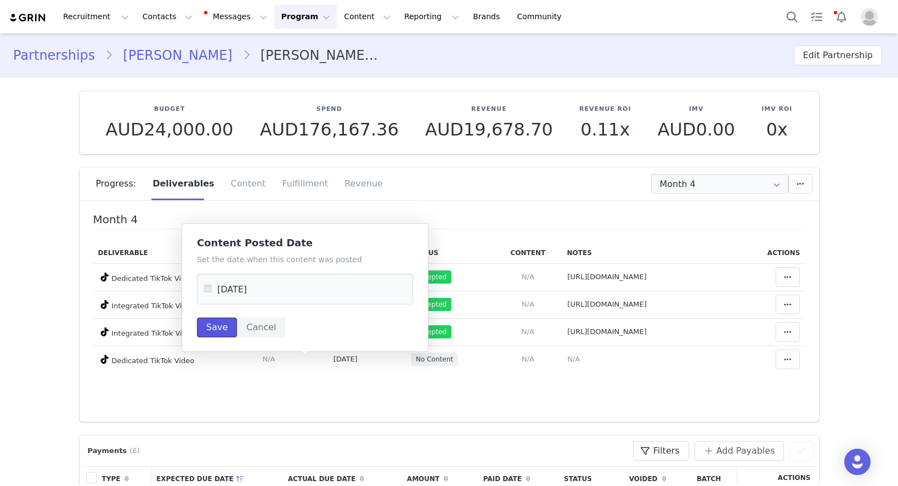
click at [219, 326] on button "Save" at bounding box center [217, 327] width 40 height 20
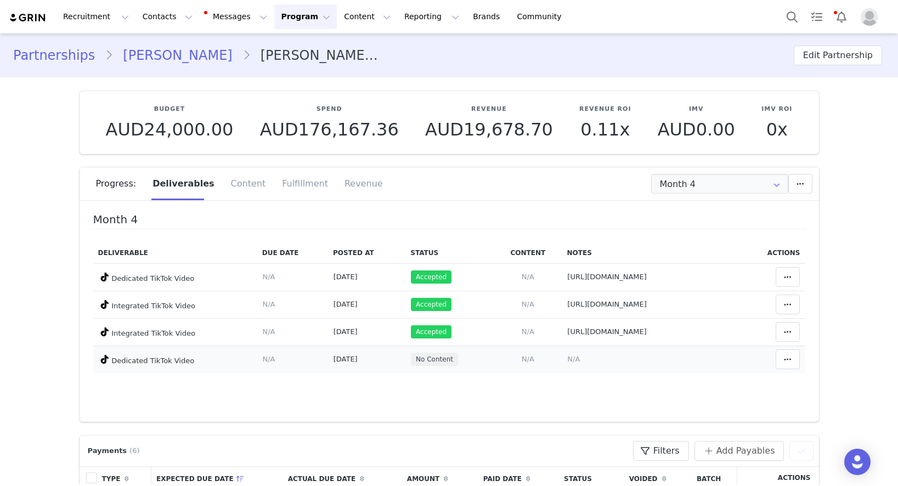
click at [567, 360] on span "N/A" at bounding box center [573, 359] width 13 height 8
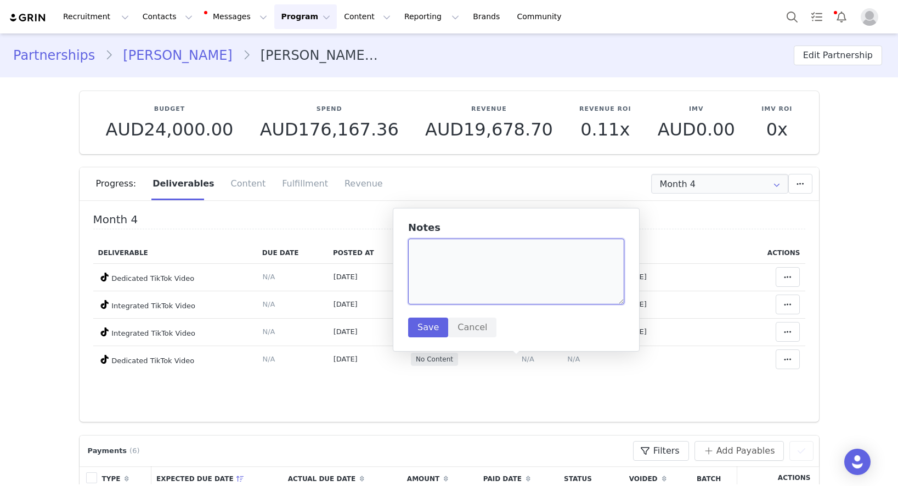
click at [480, 288] on textarea at bounding box center [516, 272] width 216 height 66
paste textarea "[URL][DOMAIN_NAME]"
type textarea "[URL][DOMAIN_NAME]"
click at [437, 332] on button "Save" at bounding box center [428, 327] width 40 height 20
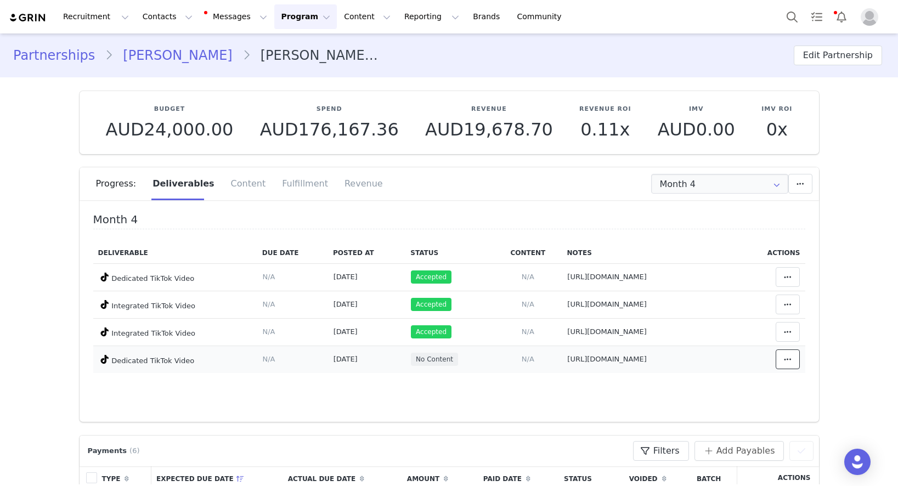
click at [784, 363] on icon at bounding box center [788, 359] width 8 height 9
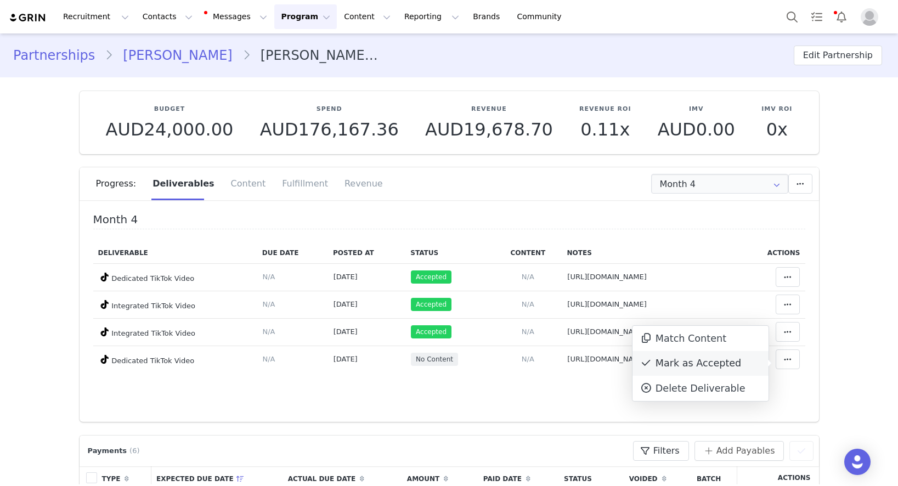
click at [740, 365] on div "Mark as Accepted" at bounding box center [700, 363] width 136 height 25
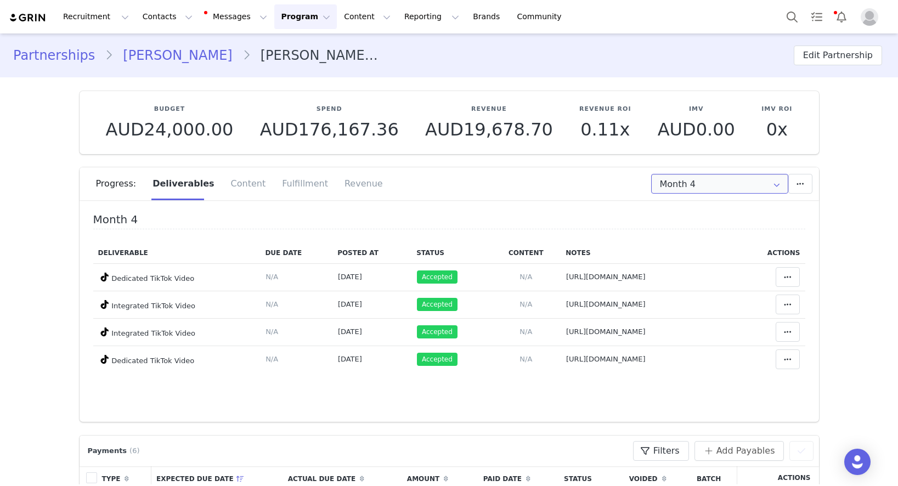
click at [717, 186] on input "Month 4" at bounding box center [719, 184] width 137 height 20
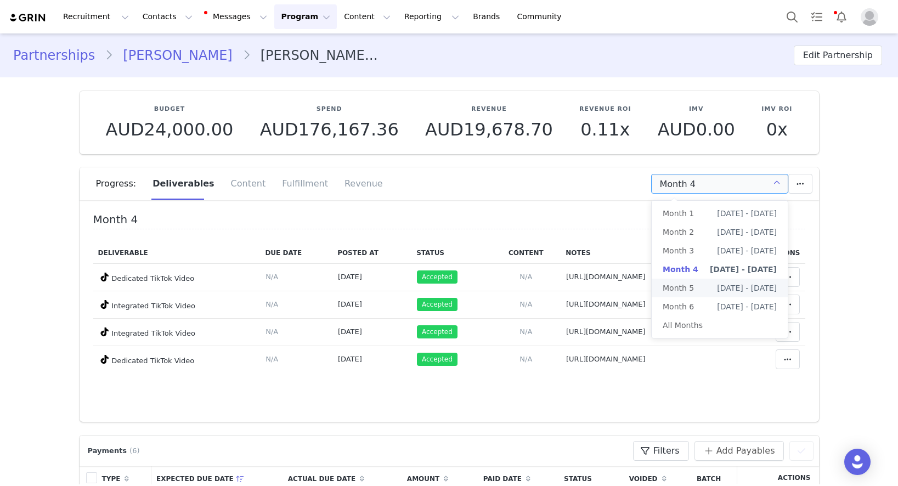
click at [717, 287] on span "[DATE] - [DATE]" at bounding box center [747, 288] width 60 height 19
type input "Month 5"
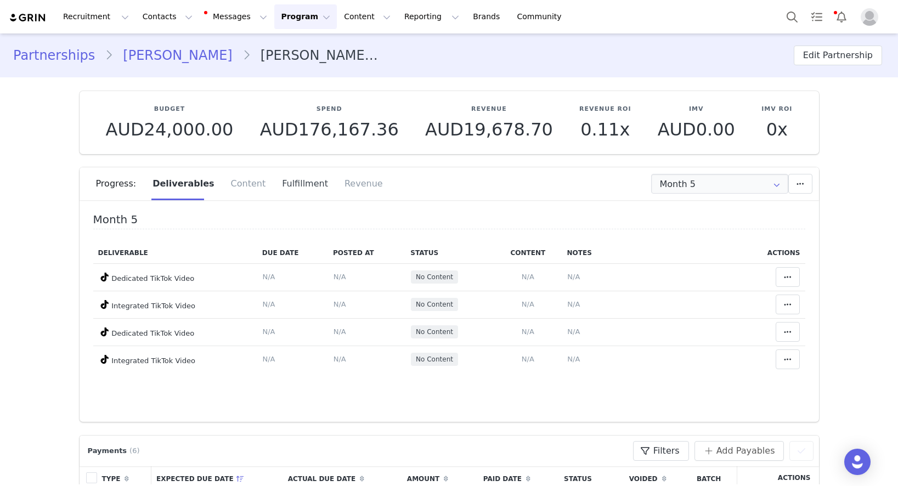
click at [285, 186] on div "Fulfillment" at bounding box center [305, 183] width 63 height 33
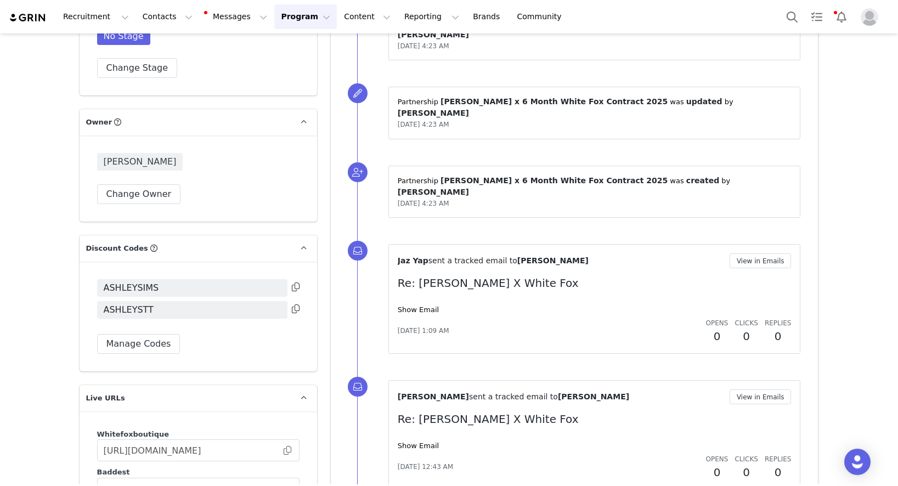
scroll to position [969, 0]
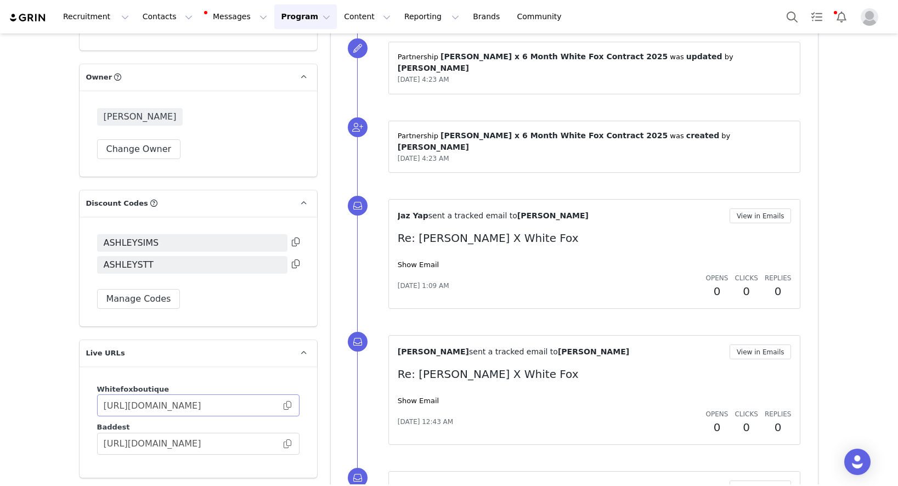
click at [288, 405] on span at bounding box center [287, 405] width 11 height 0
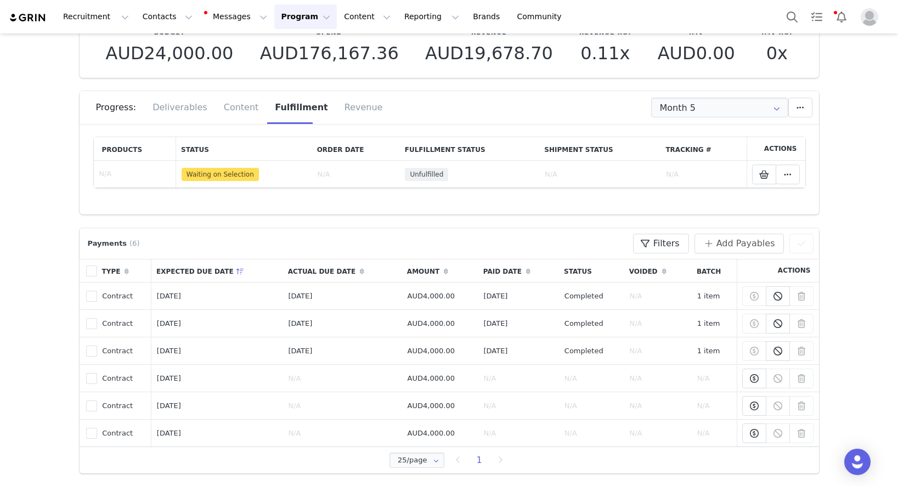
scroll to position [0, 0]
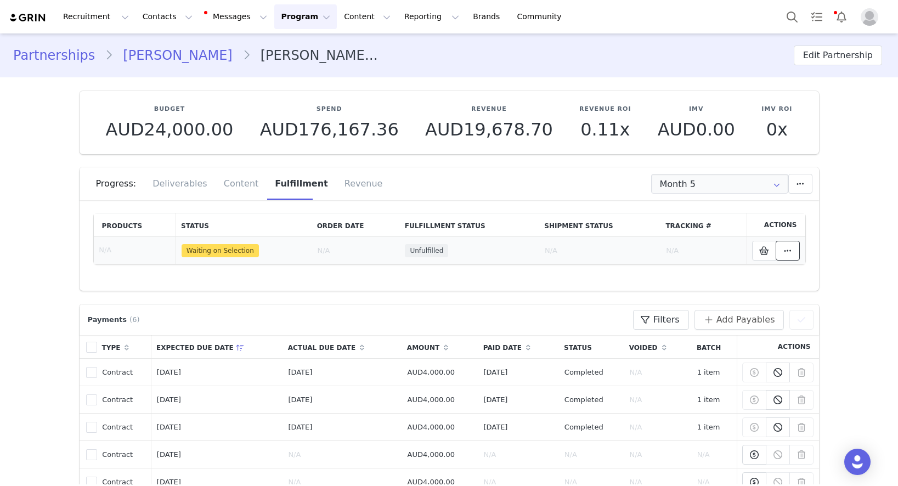
click at [786, 249] on icon at bounding box center [788, 250] width 8 height 9
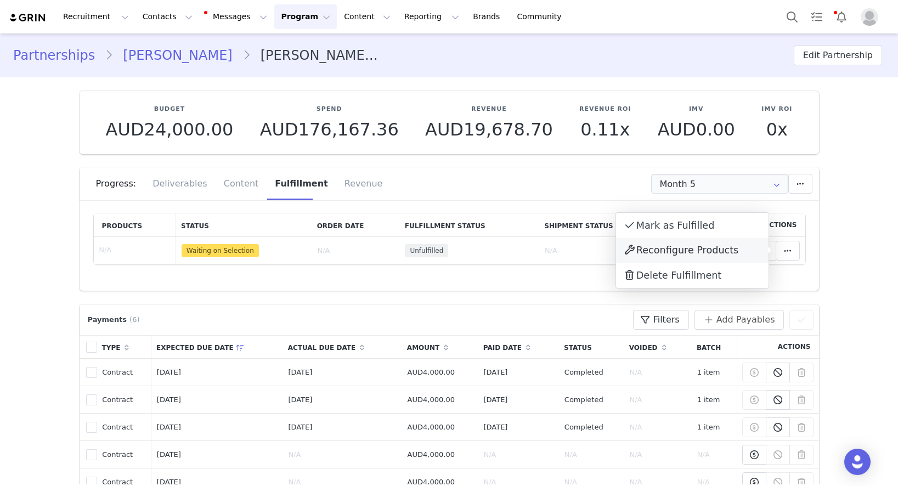
click at [659, 247] on span "Reconfigure Products" at bounding box center [687, 250] width 102 height 11
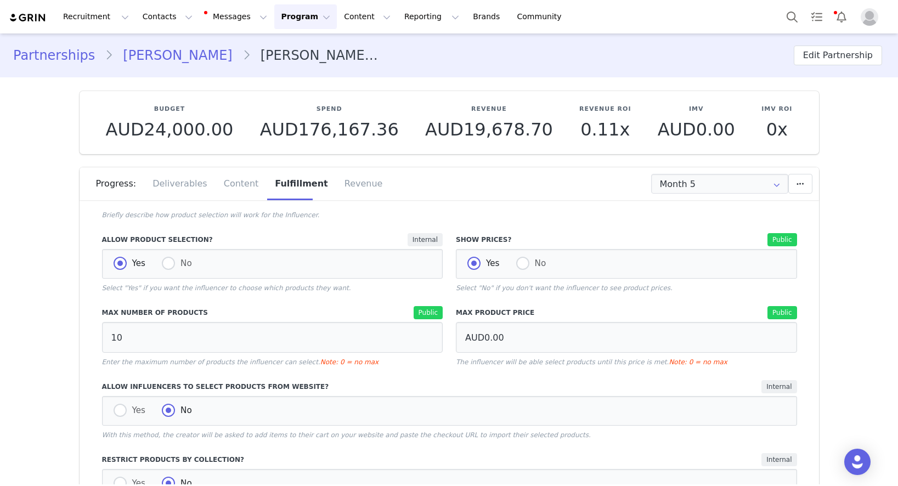
scroll to position [79, 0]
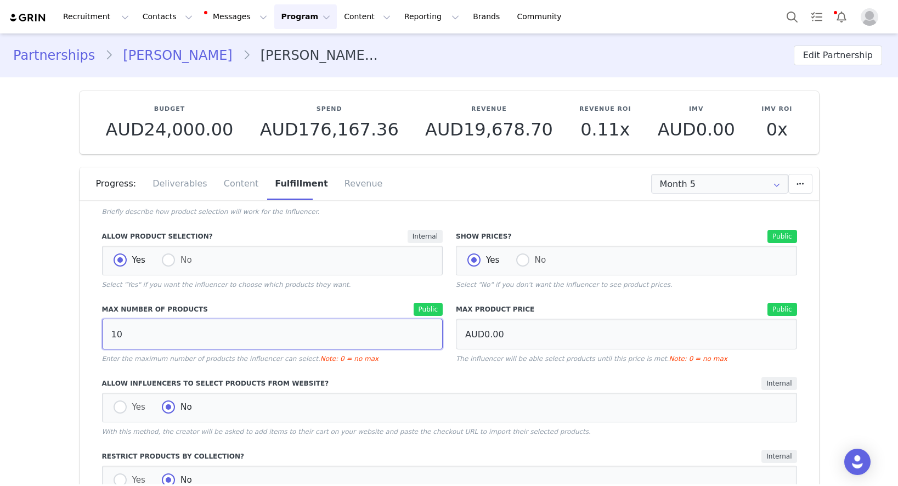
click at [321, 337] on input "10" at bounding box center [272, 334] width 341 height 31
type input "1"
type input "19"
click at [419, 395] on div "Yes No" at bounding box center [449, 408] width 695 height 30
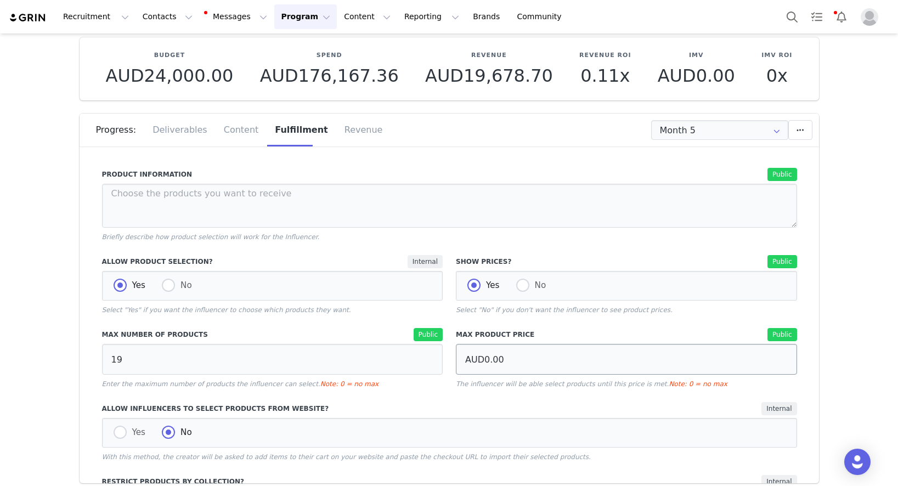
scroll to position [249, 0]
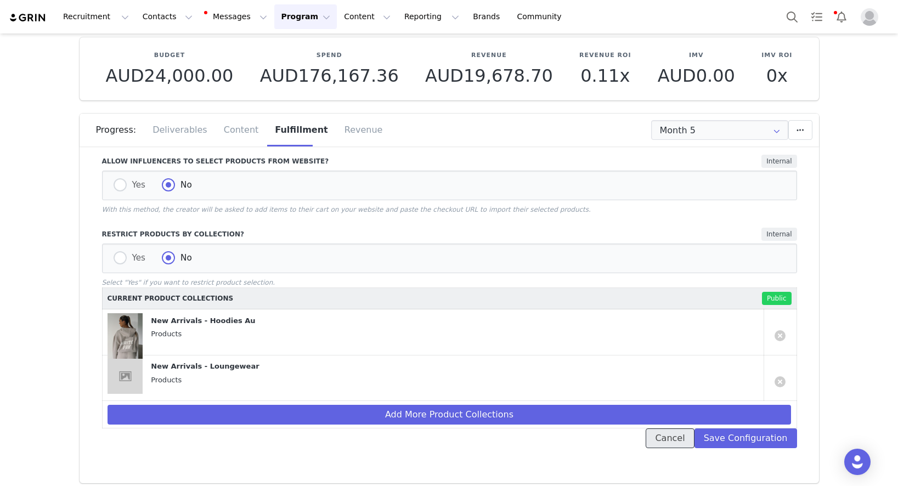
click at [675, 435] on button "Cancel" at bounding box center [669, 438] width 48 height 20
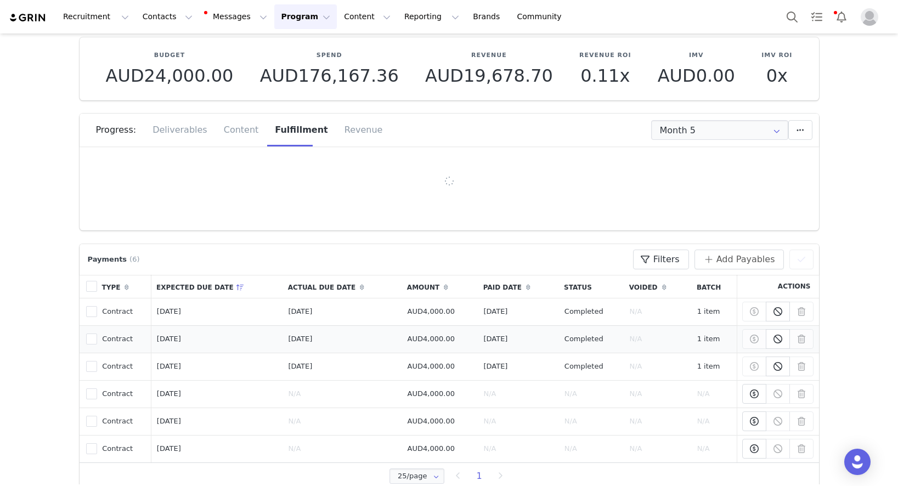
scroll to position [0, 0]
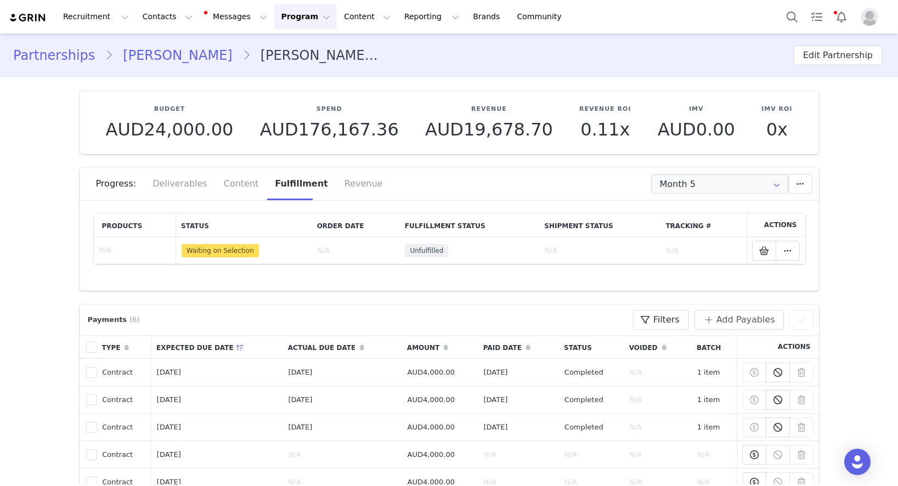
click at [162, 54] on link "[PERSON_NAME]" at bounding box center [177, 56] width 129 height 20
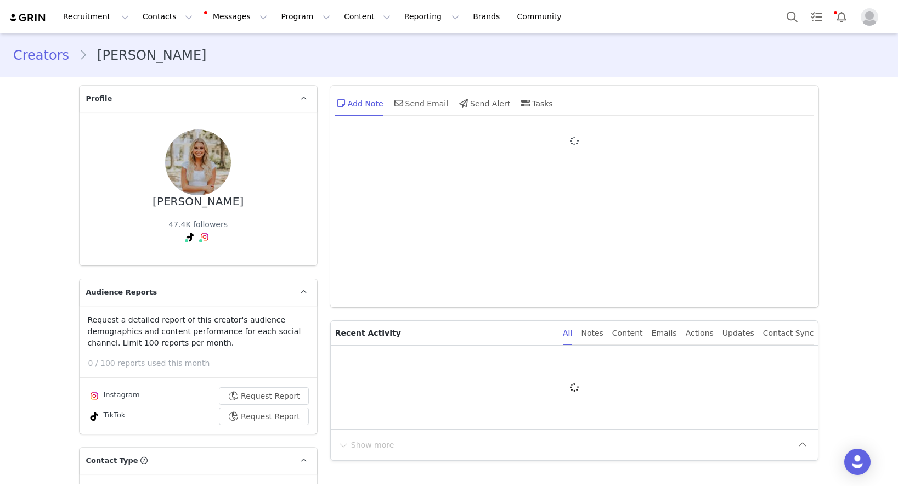
type input "+1 ([GEOGRAPHIC_DATA])"
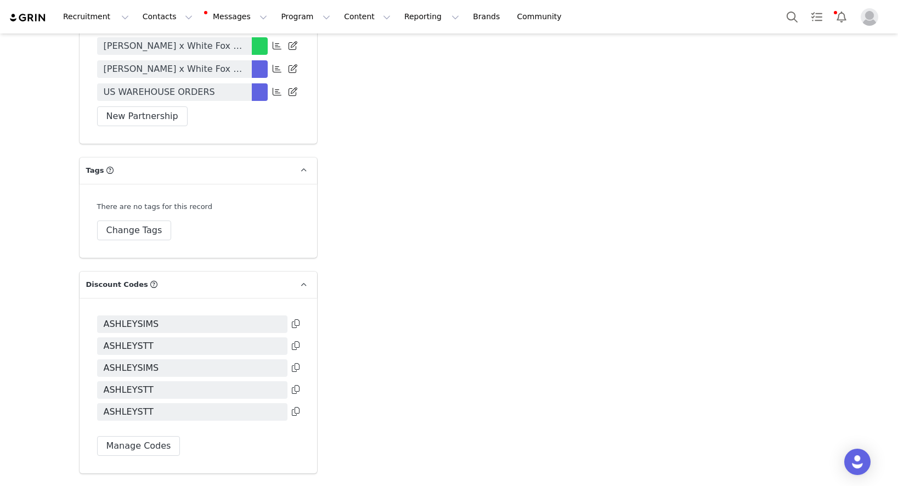
scroll to position [2965, 0]
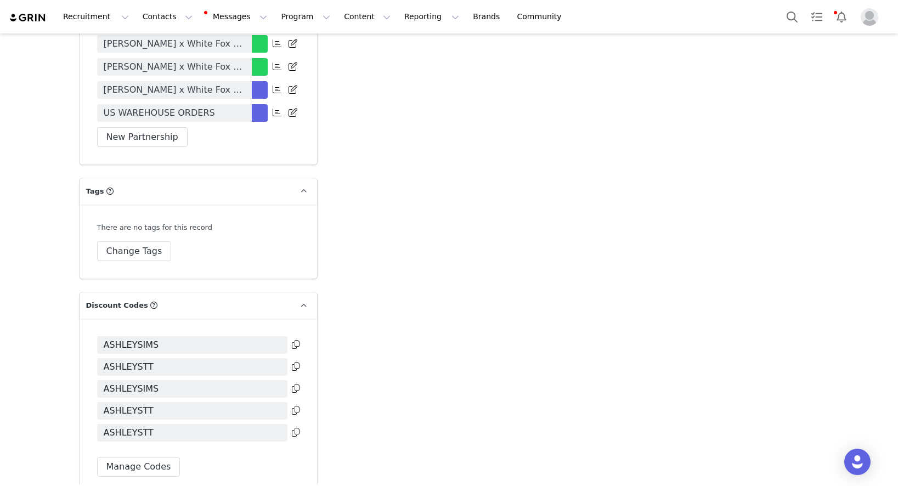
click at [215, 104] on link "US WAREHOUSE ORDERS" at bounding box center [174, 113] width 155 height 18
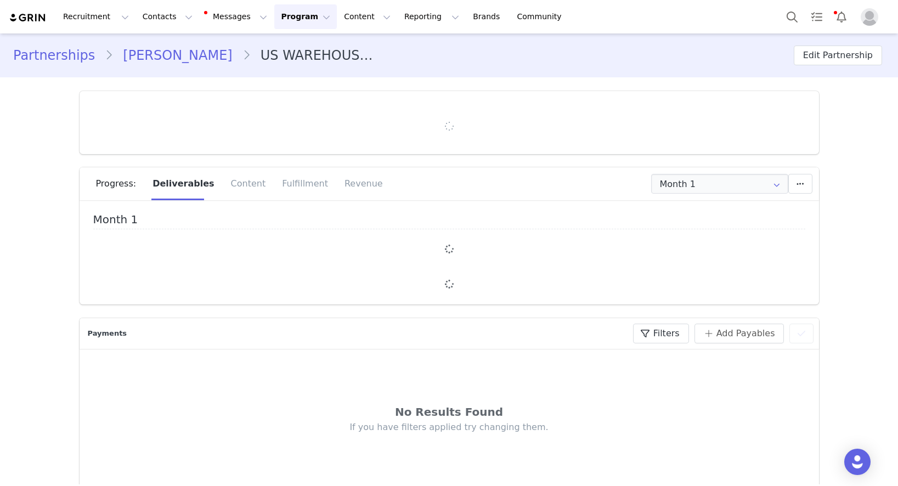
type input "+1 ([GEOGRAPHIC_DATA])"
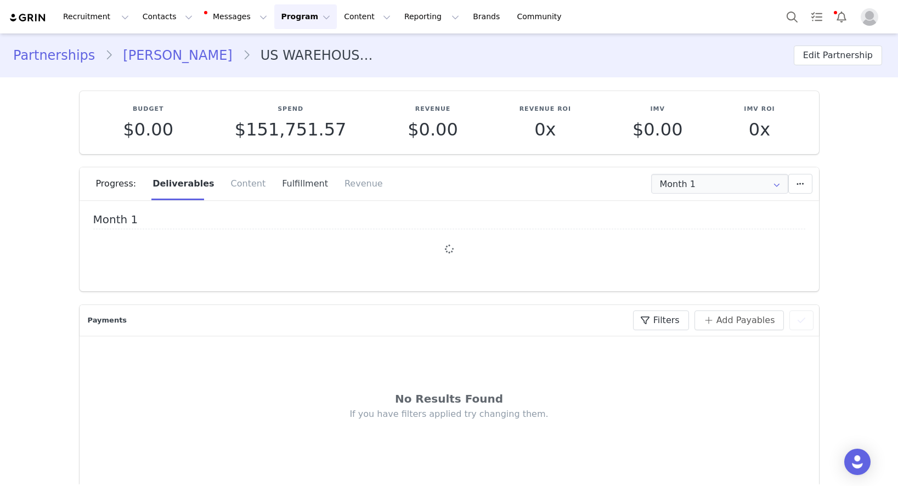
click at [282, 180] on div "Fulfillment" at bounding box center [305, 183] width 63 height 33
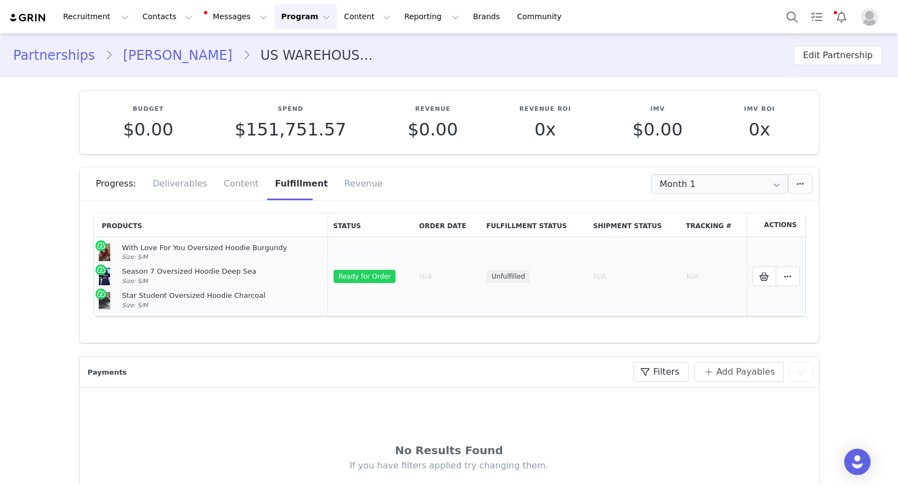
click at [291, 257] on div "With Love For You Oversized Hoodie Burgundy Size: S/M" at bounding box center [222, 252] width 201 height 19
click at [696, 177] on input "Month 1" at bounding box center [719, 184] width 137 height 20
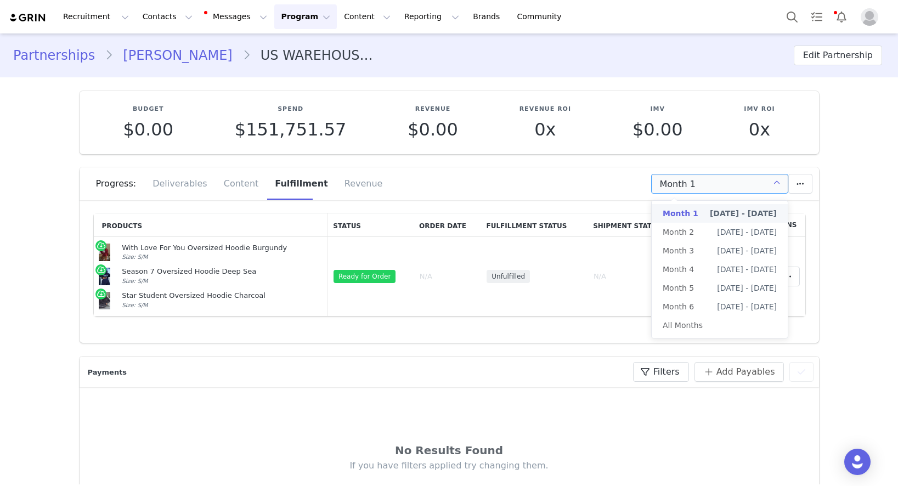
click at [525, 186] on div "Progress: Deliverables Content Fulfillment Revenue" at bounding box center [457, 183] width 723 height 33
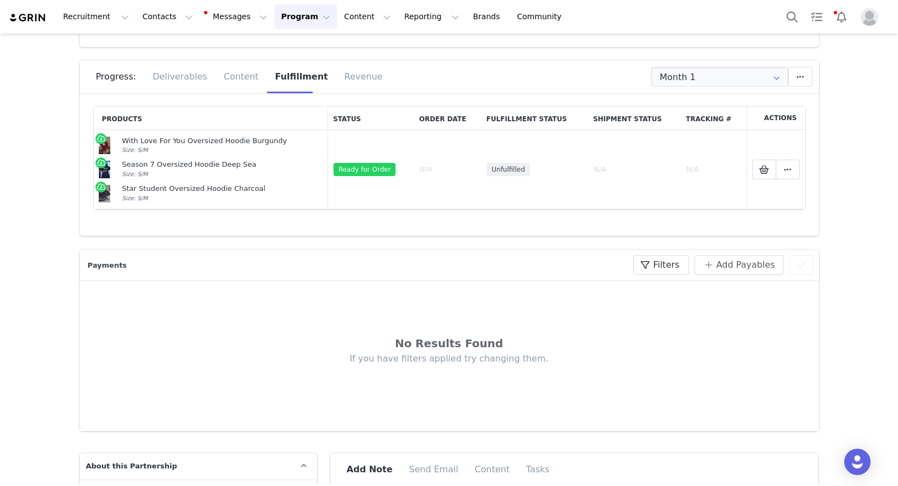
scroll to position [130, 0]
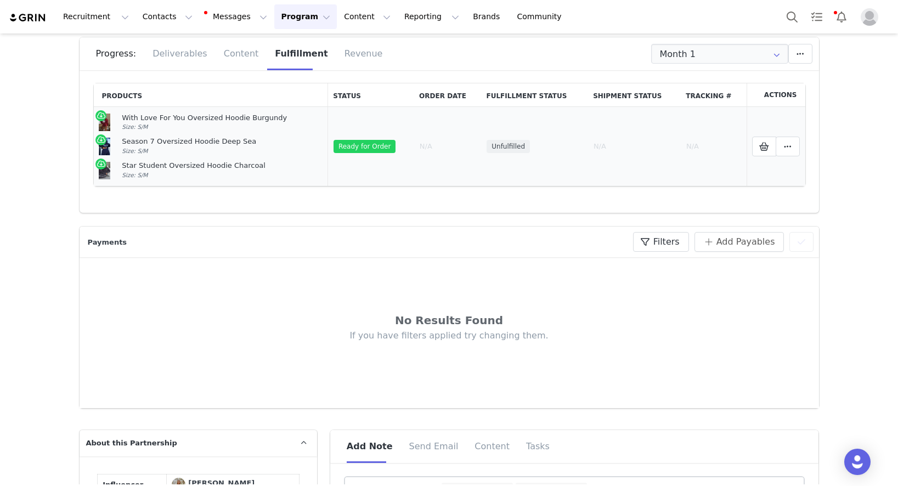
copy td "With Love For You Oversized Hoodie Burgundy Size: S/M Season 7 Oversized Hoodie…"
drag, startPoint x: 157, startPoint y: 177, endPoint x: 96, endPoint y: 123, distance: 82.0
click at [96, 123] on td "With Love For You Oversized Hoodie Burgundy Size: S/M Season 7 Oversized Hoodie…" at bounding box center [211, 147] width 235 height 80
click at [762, 149] on icon at bounding box center [764, 146] width 10 height 9
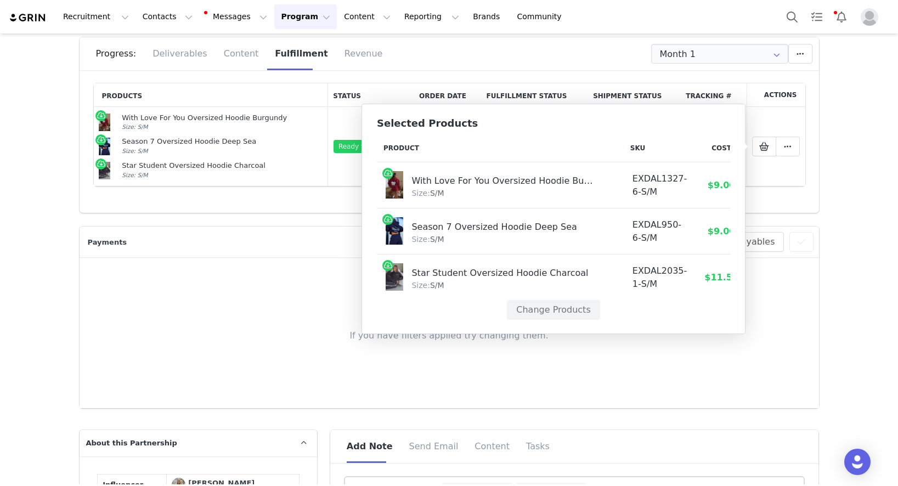
click at [623, 226] on td "EXDAL950-6-S/M" at bounding box center [659, 231] width 72 height 46
click at [790, 157] on td "Mark as Fulfilled Create Shopify Draft Order Create Shopify Order Reconfigure P…" at bounding box center [775, 147] width 59 height 80
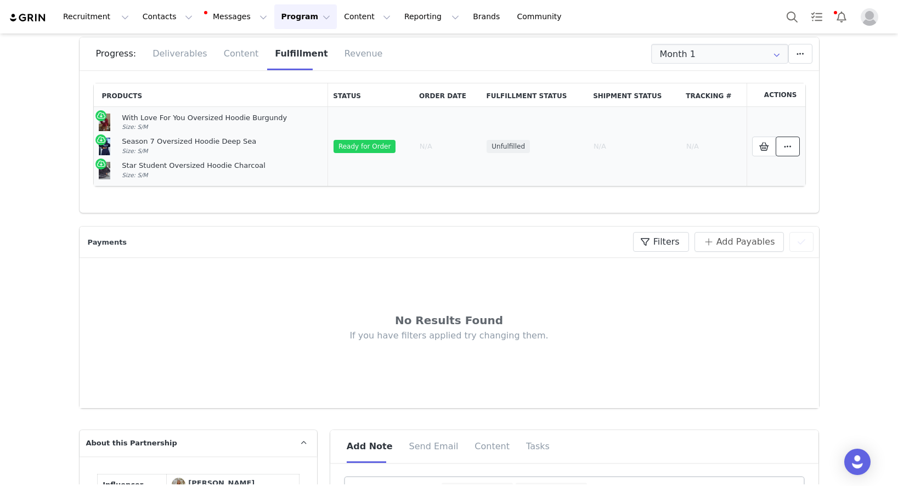
click at [785, 147] on icon at bounding box center [788, 146] width 8 height 9
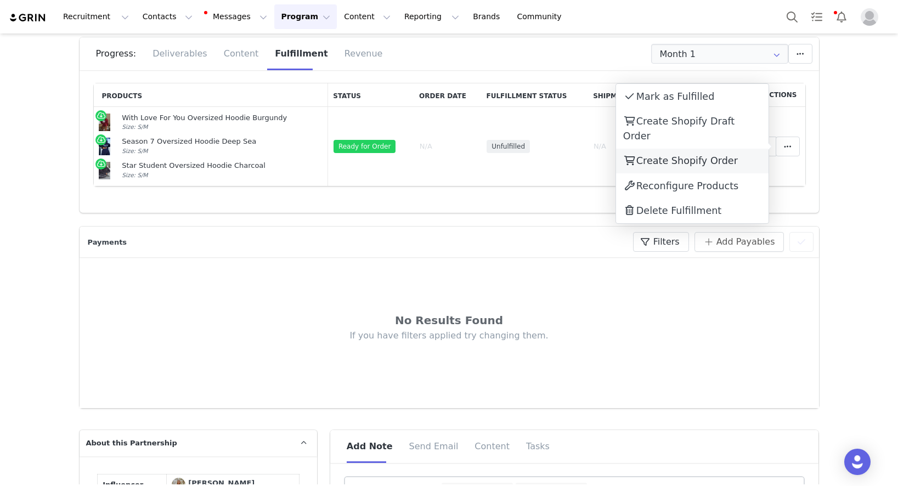
click at [673, 155] on span "Create Shopify Order" at bounding box center [686, 160] width 101 height 11
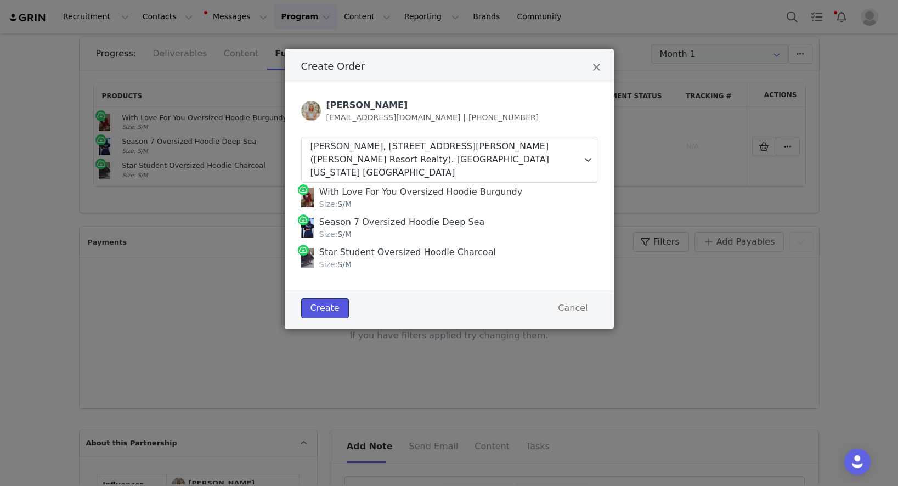
click at [314, 299] on button "Create" at bounding box center [325, 308] width 48 height 20
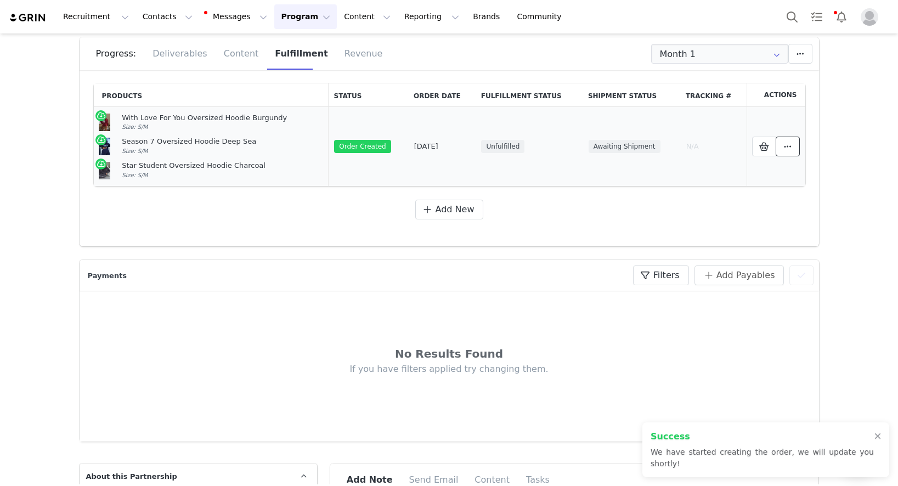
click at [786, 145] on icon at bounding box center [788, 146] width 8 height 9
click at [719, 157] on link "View Order" at bounding box center [692, 146] width 152 height 25
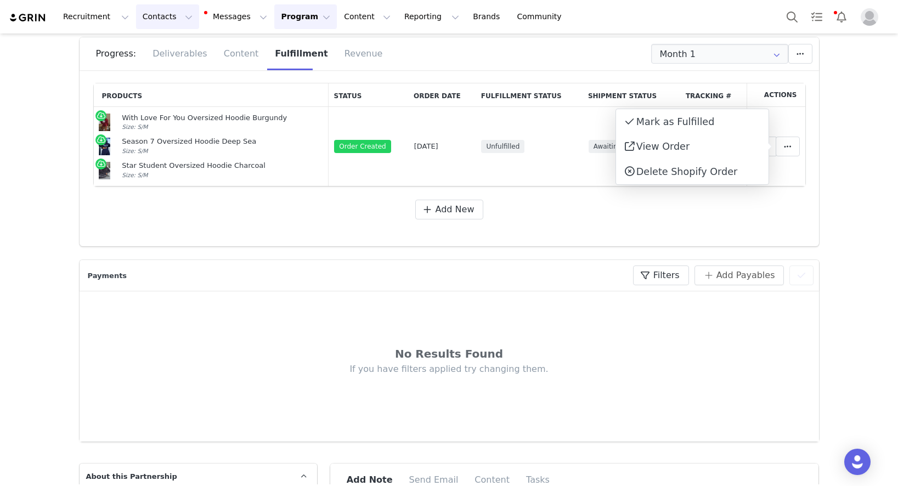
click at [140, 22] on button "Contacts Contacts" at bounding box center [167, 16] width 63 height 25
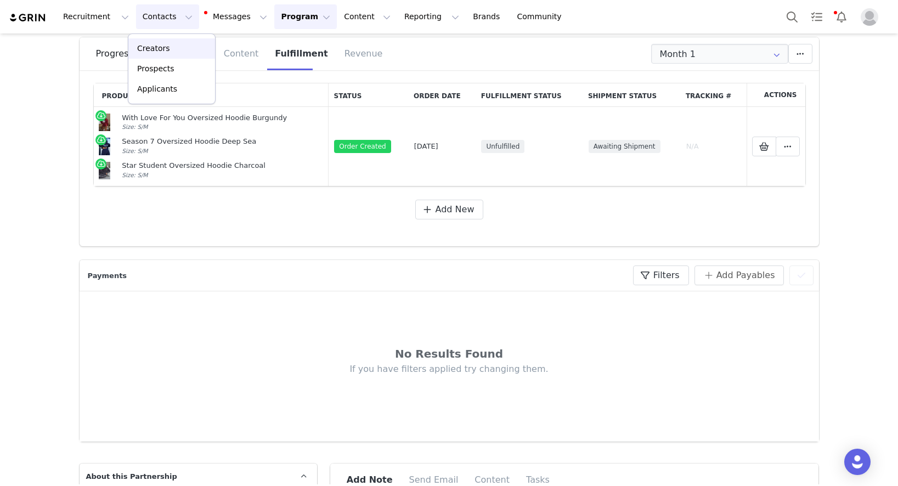
click at [163, 45] on p "Creators" at bounding box center [153, 49] width 33 height 12
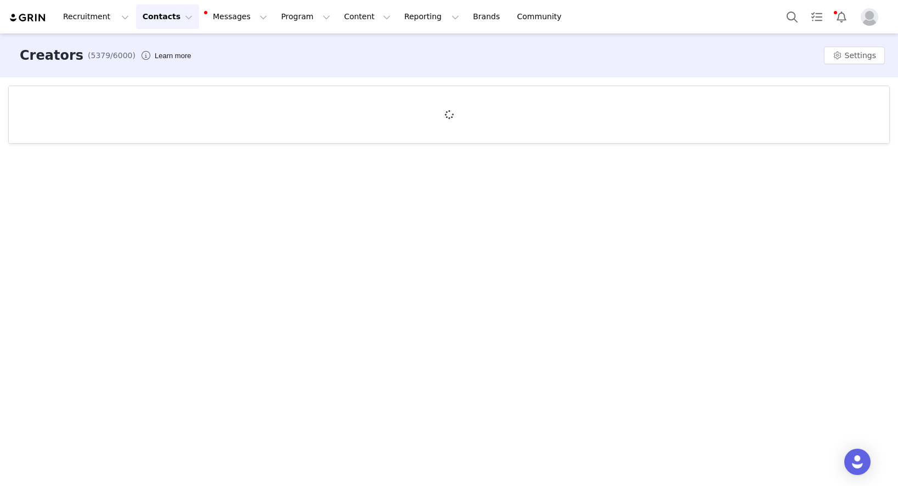
click at [96, 110] on div at bounding box center [449, 114] width 880 height 57
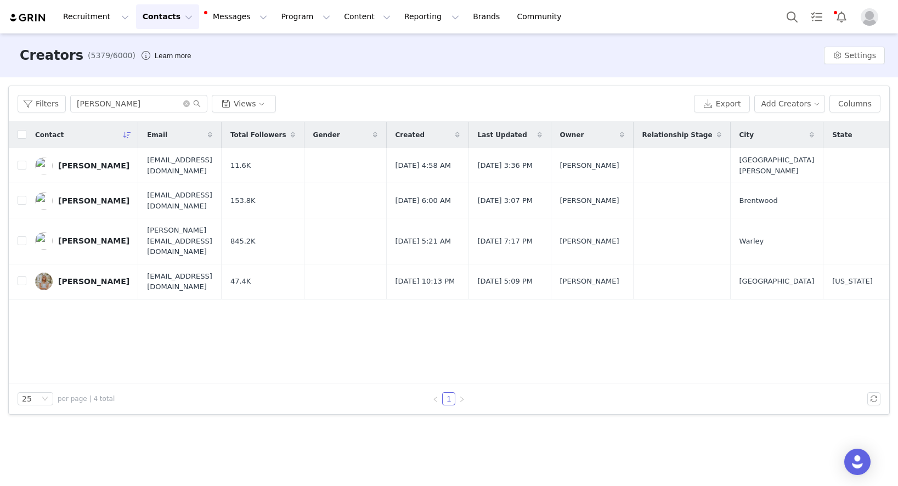
click at [96, 110] on input "[PERSON_NAME]" at bounding box center [138, 104] width 137 height 18
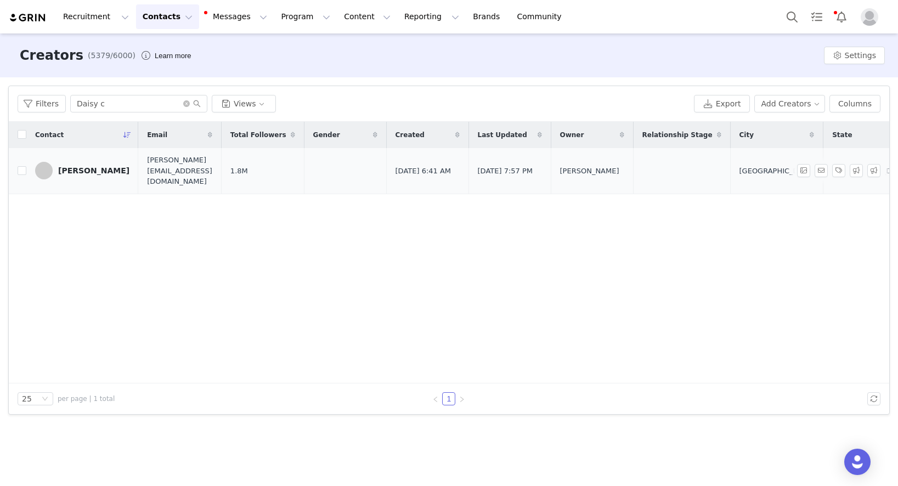
type input "Daisy c"
click at [67, 166] on div "[PERSON_NAME]" at bounding box center [93, 170] width 71 height 9
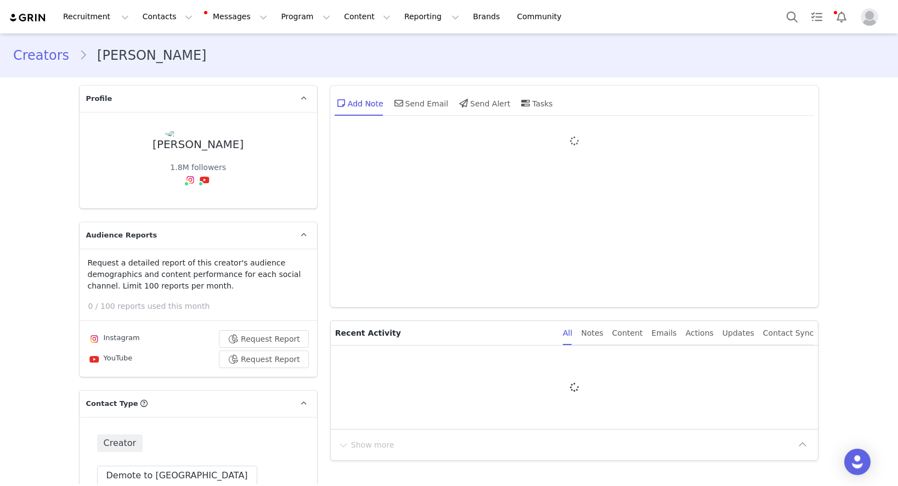
type input "+1 ([GEOGRAPHIC_DATA])"
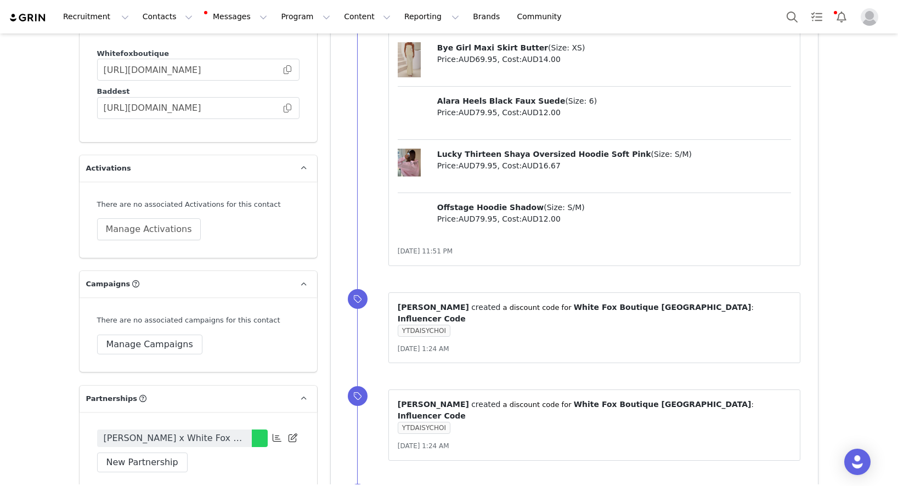
scroll to position [2184, 0]
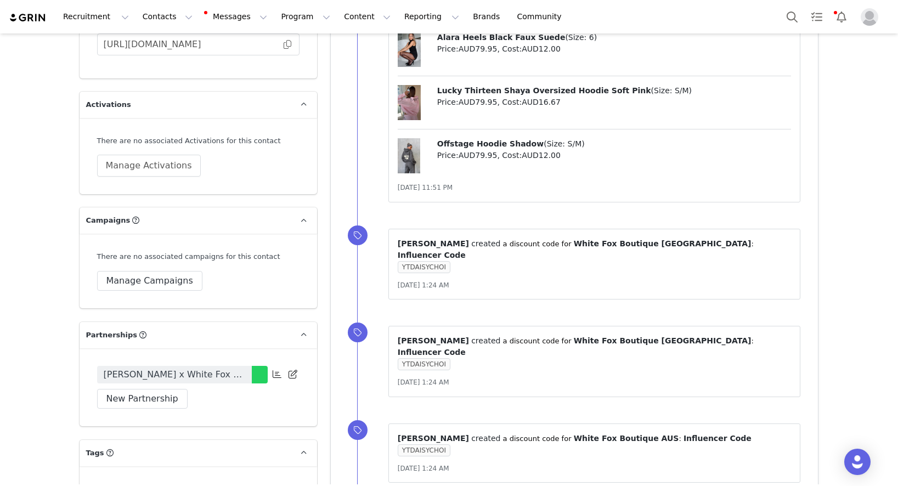
click at [223, 366] on link "[PERSON_NAME] x White Fox 2025" at bounding box center [174, 375] width 155 height 18
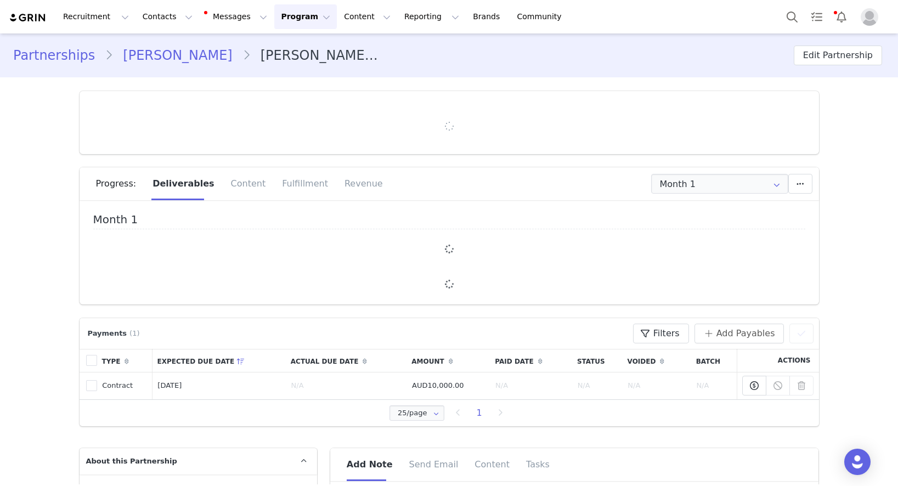
type input "+1 ([GEOGRAPHIC_DATA])"
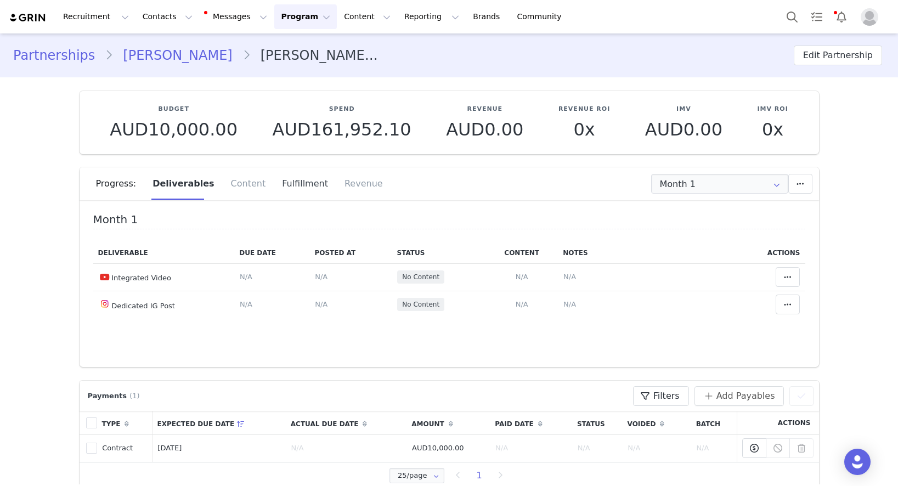
click at [295, 183] on div "Fulfillment" at bounding box center [305, 183] width 63 height 33
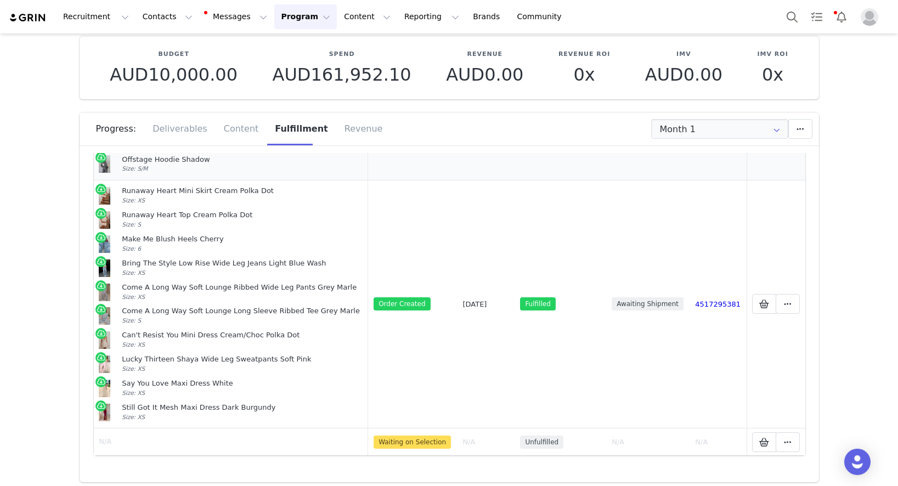
scroll to position [56, 0]
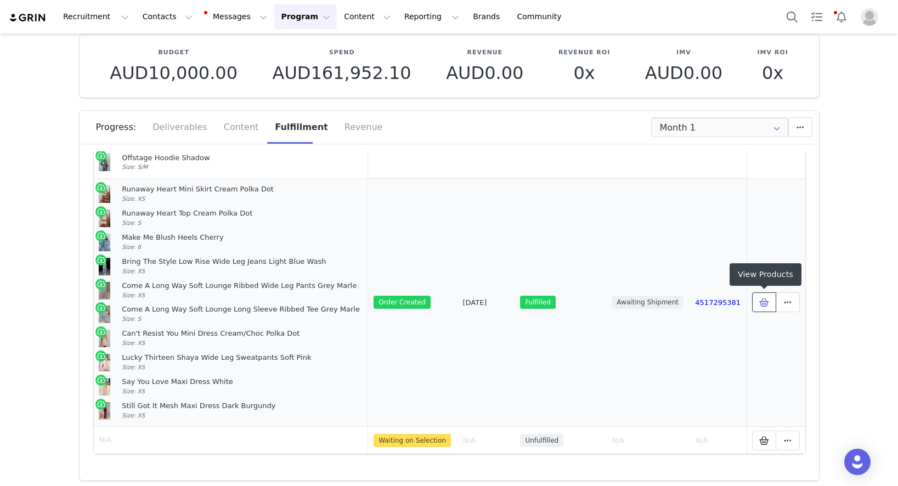
click at [757, 300] on span at bounding box center [763, 302] width 13 height 13
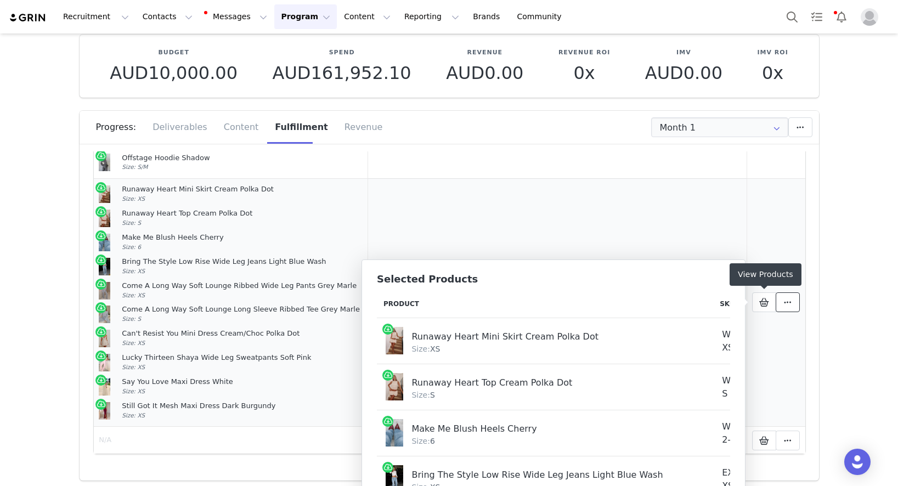
click at [786, 306] on icon at bounding box center [788, 302] width 8 height 9
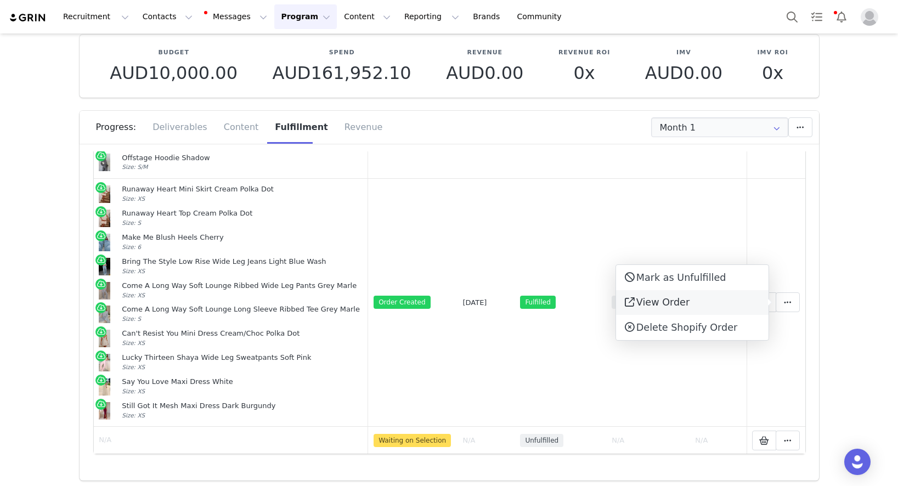
click at [732, 290] on link "View Order" at bounding box center [692, 302] width 152 height 25
drag, startPoint x: 154, startPoint y: 15, endPoint x: 168, endPoint y: 33, distance: 22.3
click at [154, 15] on button "Contacts Contacts" at bounding box center [167, 16] width 63 height 25
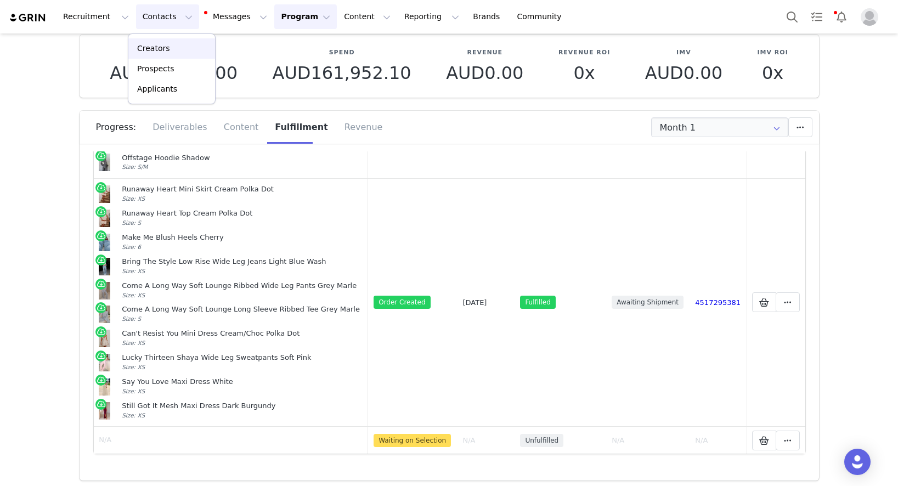
click at [169, 44] on div "Creators" at bounding box center [171, 49] width 73 height 12
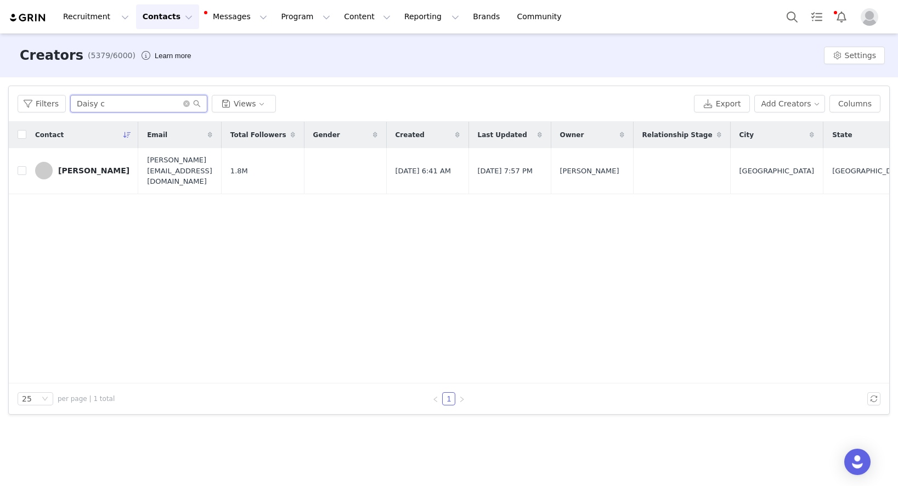
click at [147, 103] on input "Daisy c" at bounding box center [138, 104] width 137 height 18
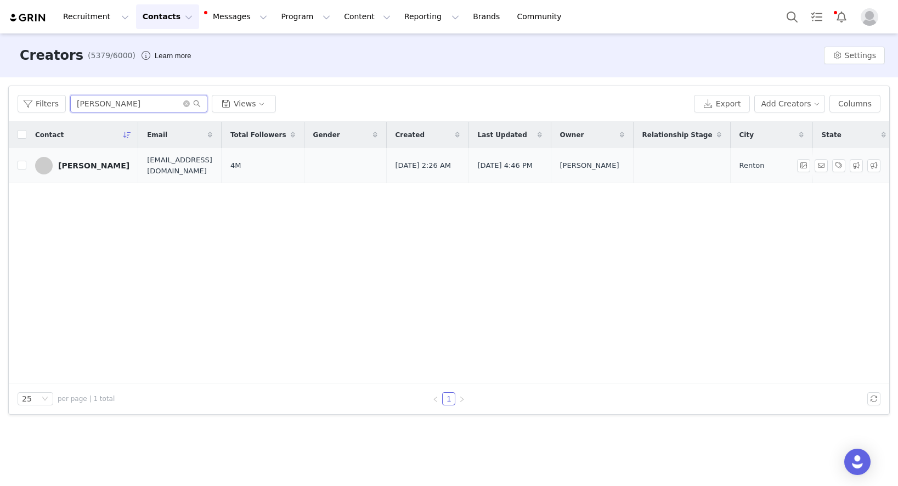
type input "[PERSON_NAME]"
click at [82, 168] on div "[PERSON_NAME]" at bounding box center [93, 165] width 71 height 9
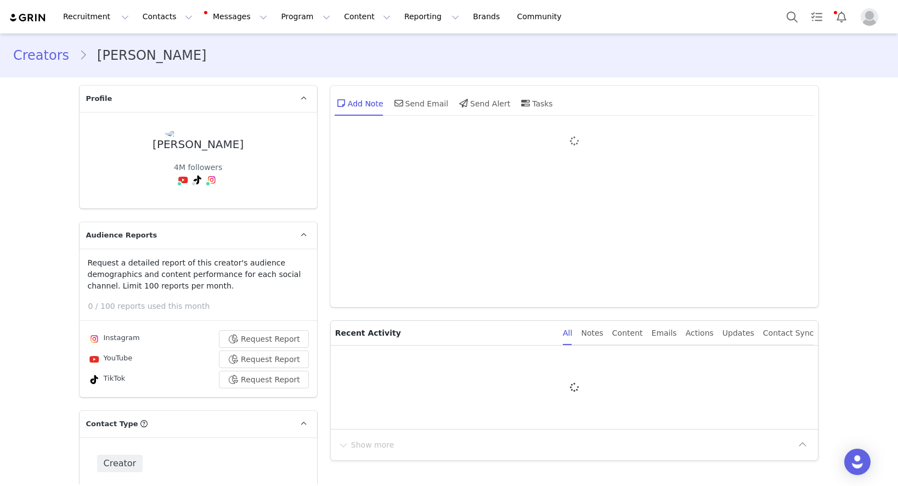
type input "+1 ([GEOGRAPHIC_DATA])"
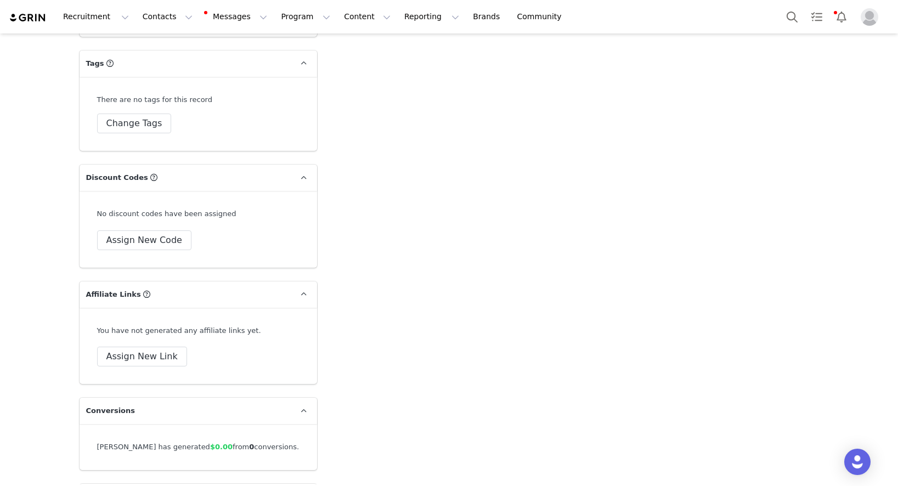
scroll to position [2229, 0]
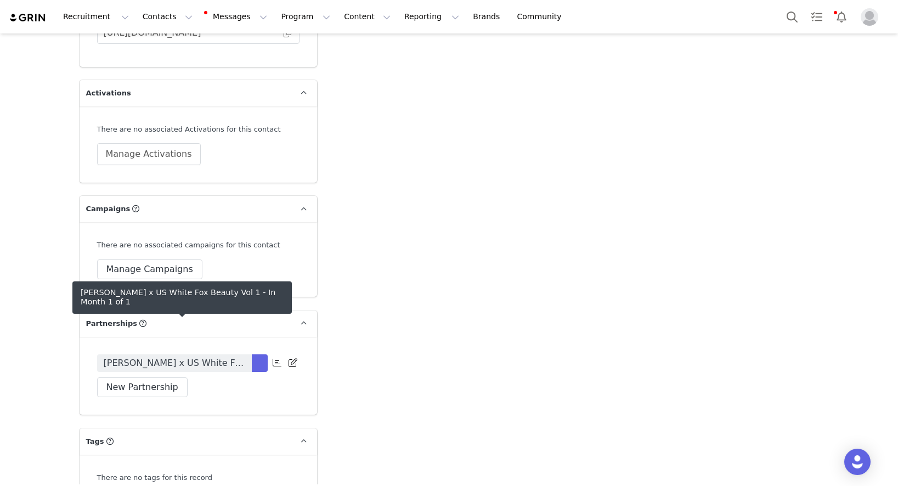
click at [202, 356] on span "[PERSON_NAME] x US White Fox Beauty Vol 1" at bounding box center [174, 362] width 141 height 13
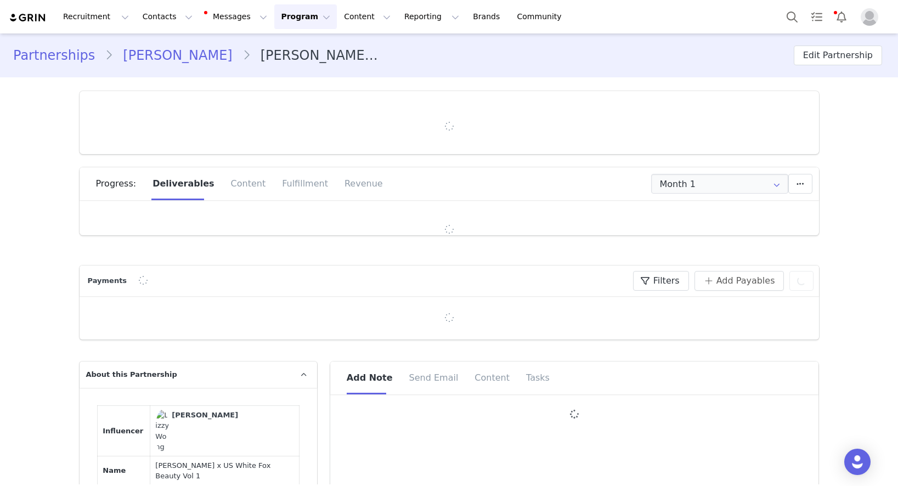
type input "+1 ([GEOGRAPHIC_DATA])"
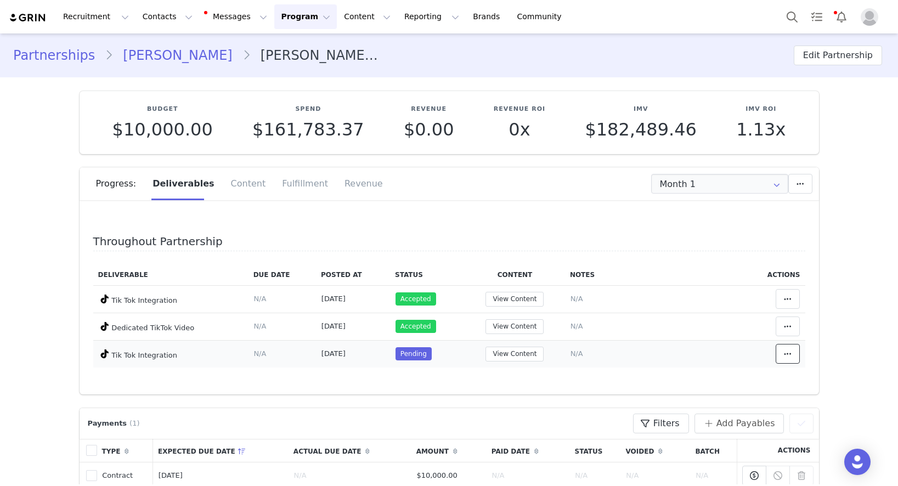
click at [793, 355] on span at bounding box center [787, 353] width 13 height 13
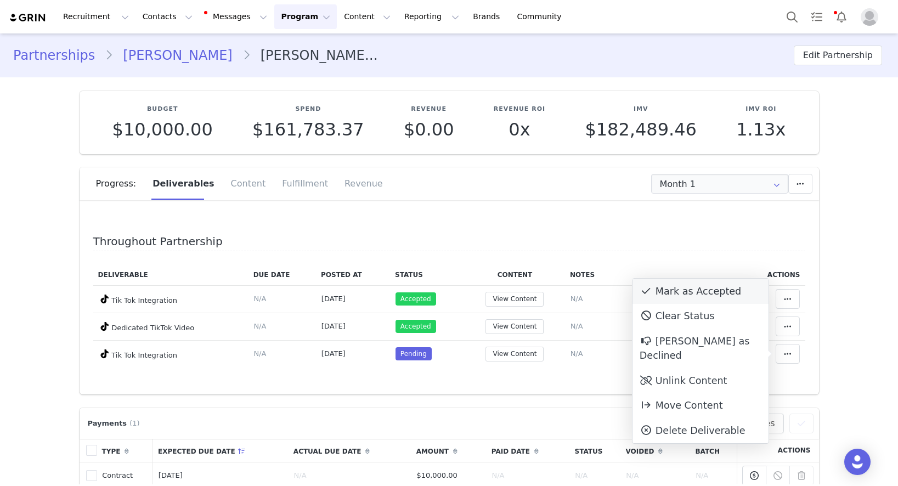
click at [724, 297] on div "Mark as Accepted" at bounding box center [700, 291] width 136 height 25
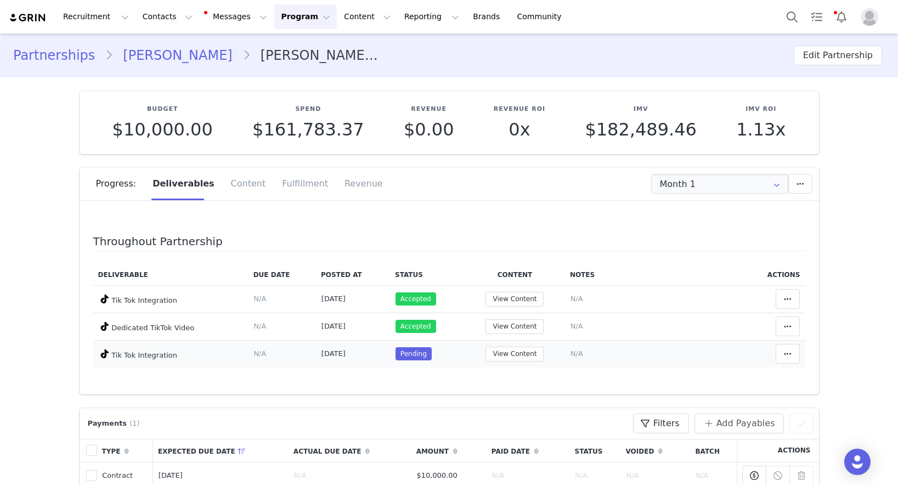
click at [519, 342] on td "View Content" at bounding box center [514, 353] width 100 height 27
click at [519, 351] on button "View Content" at bounding box center [514, 354] width 58 height 15
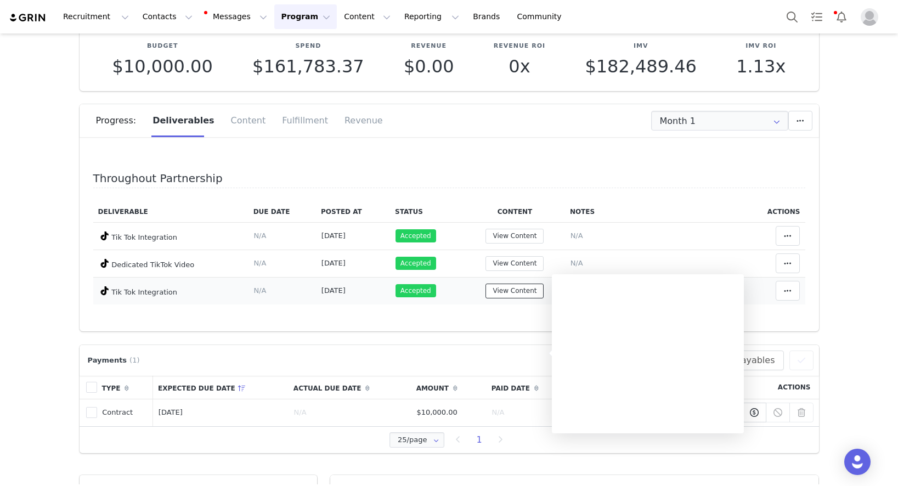
scroll to position [75, 0]
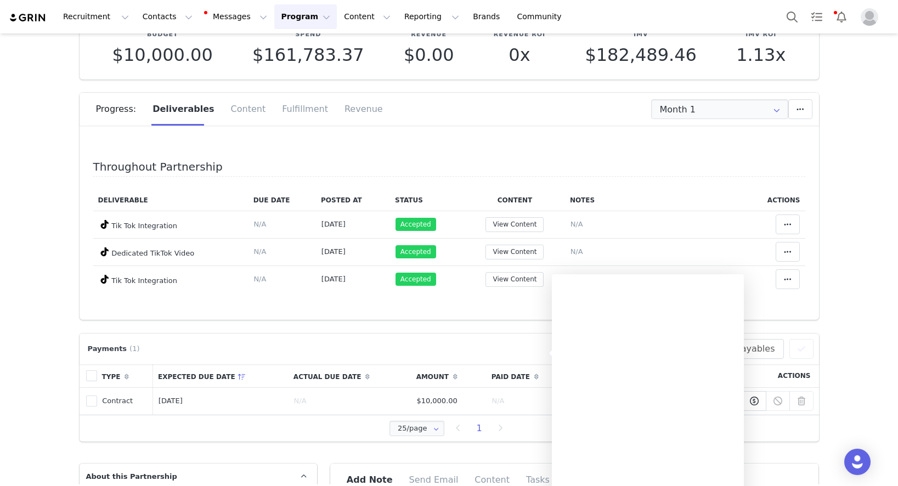
click at [392, 353] on div "Payments (1) Filters (0) No filters are applied, click "Add Filter" to get star…" at bounding box center [449, 349] width 728 height 20
